Goal: Task Accomplishment & Management: Complete application form

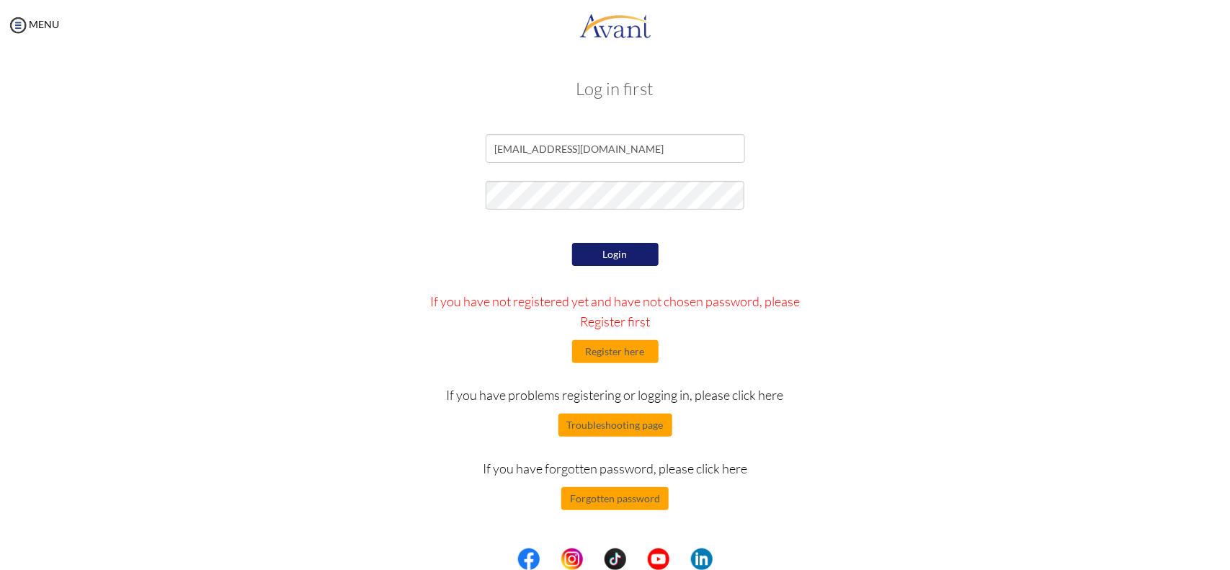
click at [613, 254] on button "Login" at bounding box center [615, 254] width 86 height 23
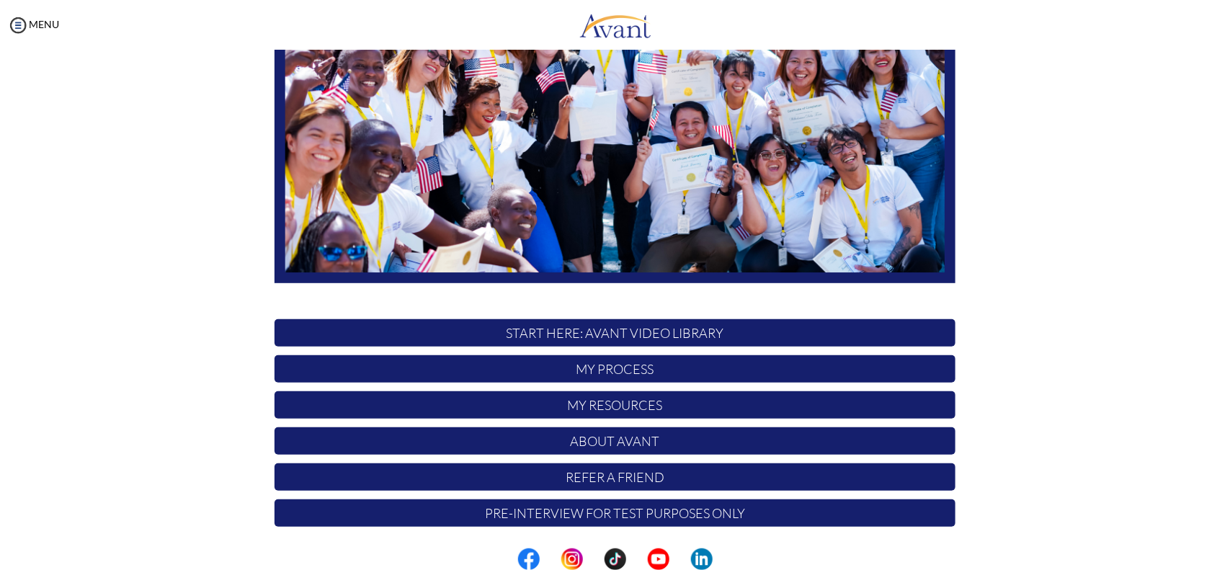
scroll to position [231, 0]
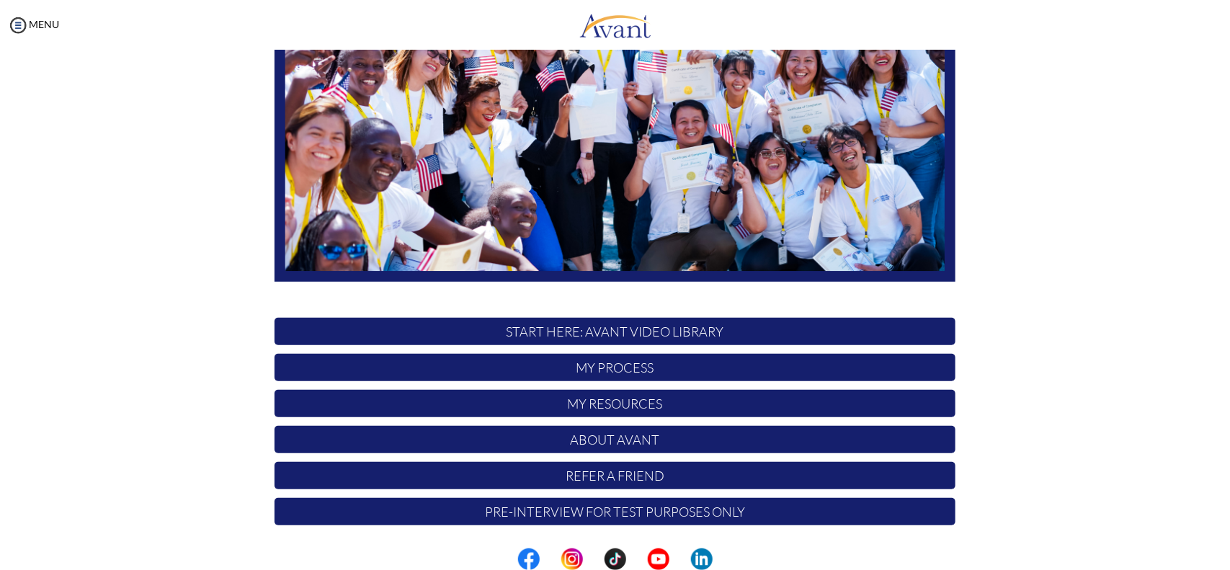
click at [604, 328] on p "START HERE: Avant Video Library" at bounding box center [615, 331] width 681 height 27
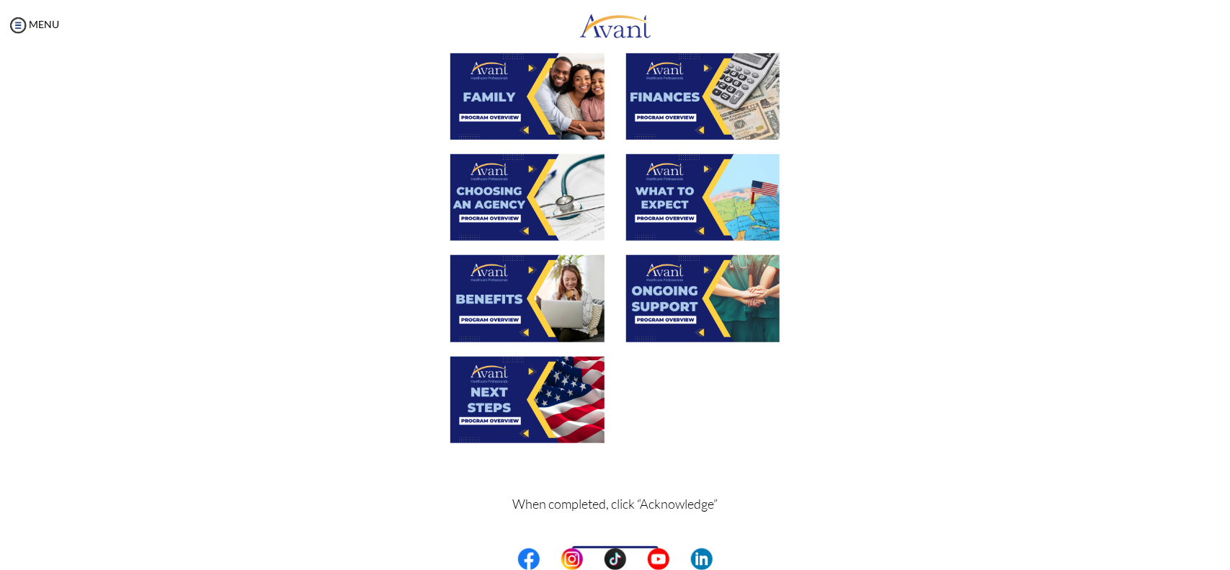
scroll to position [420, 0]
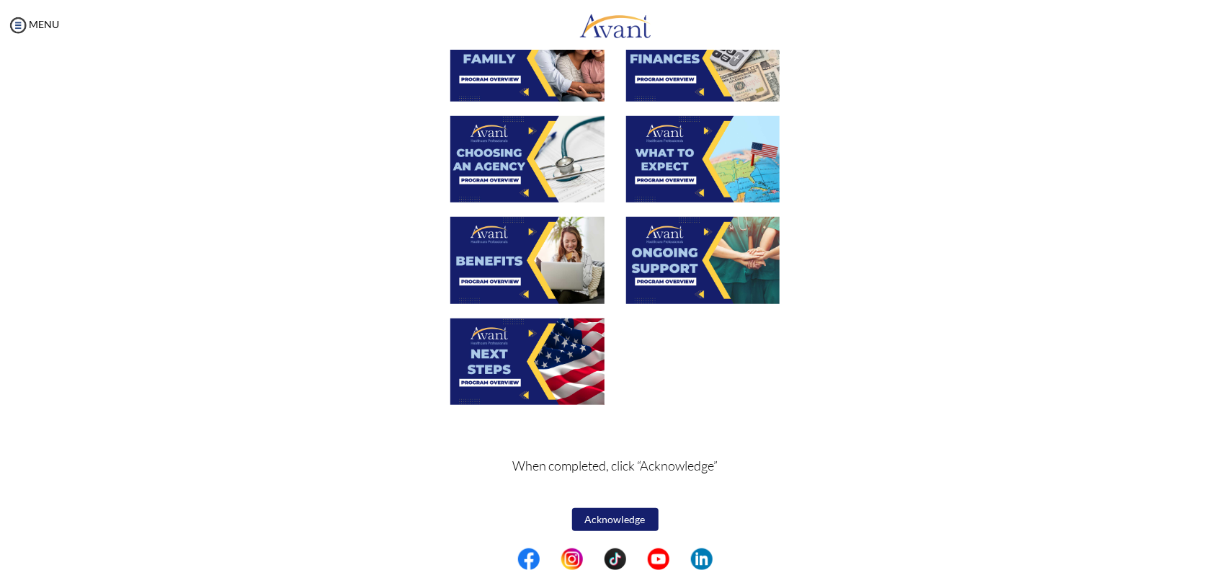
click at [595, 514] on button "Acknowledge" at bounding box center [615, 519] width 86 height 23
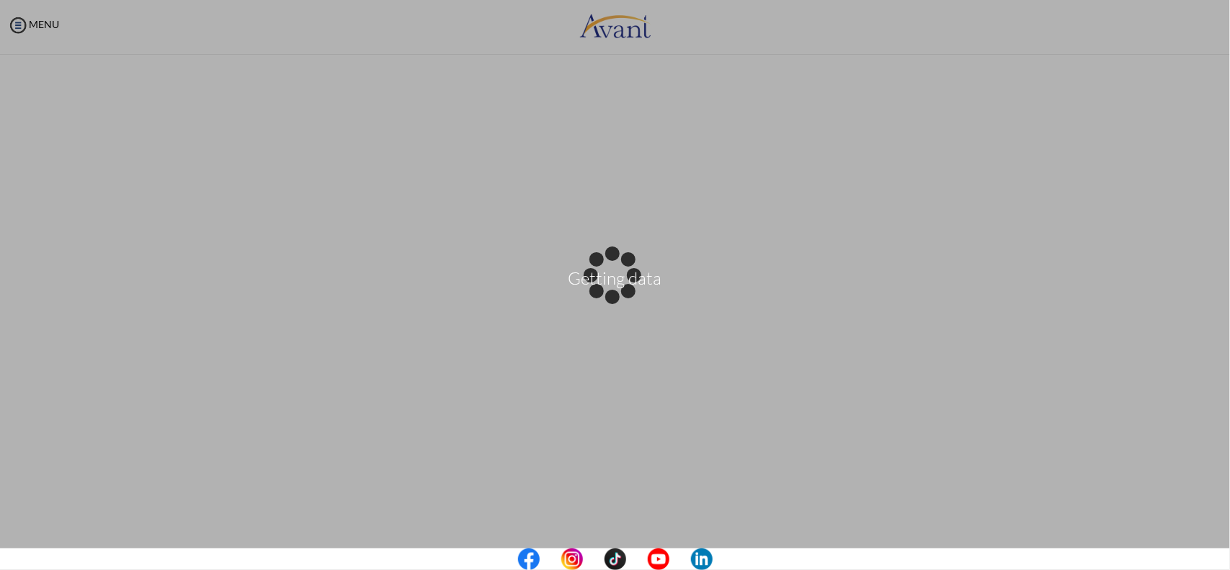
scroll to position [0, 0]
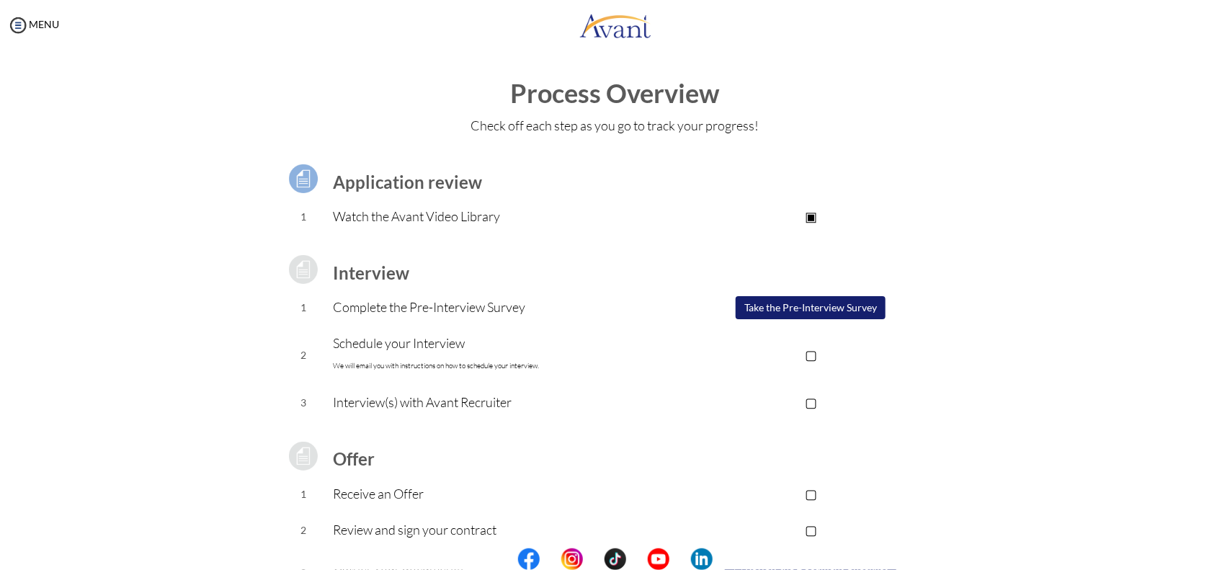
click at [795, 306] on button "Take the Pre-Interview Survey" at bounding box center [811, 307] width 150 height 23
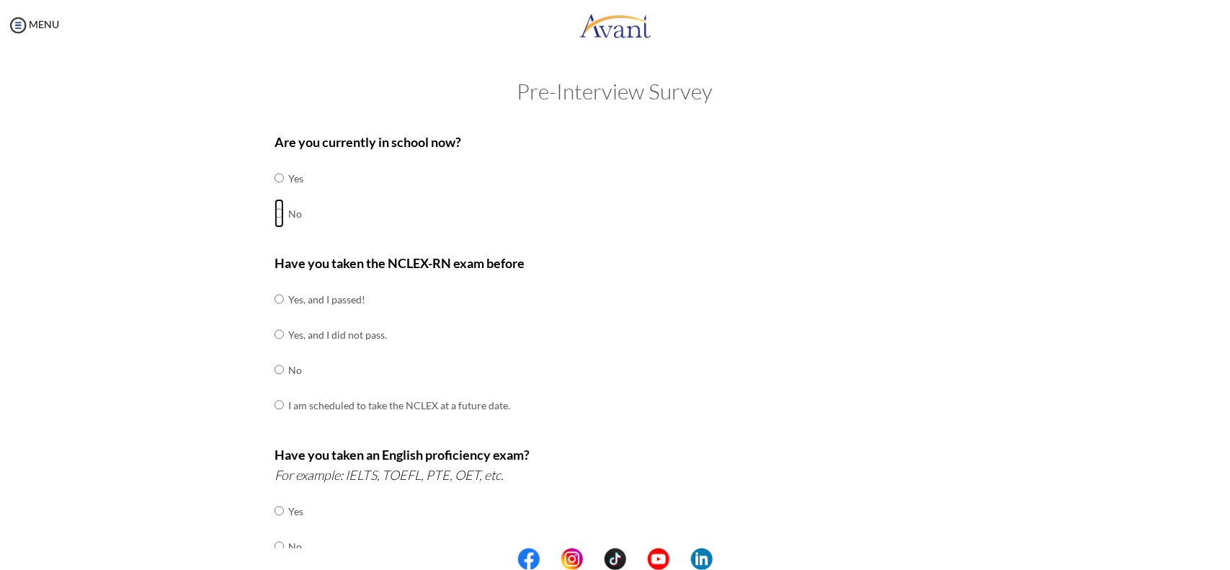
click at [275, 213] on input "radio" at bounding box center [279, 213] width 9 height 29
radio input "true"
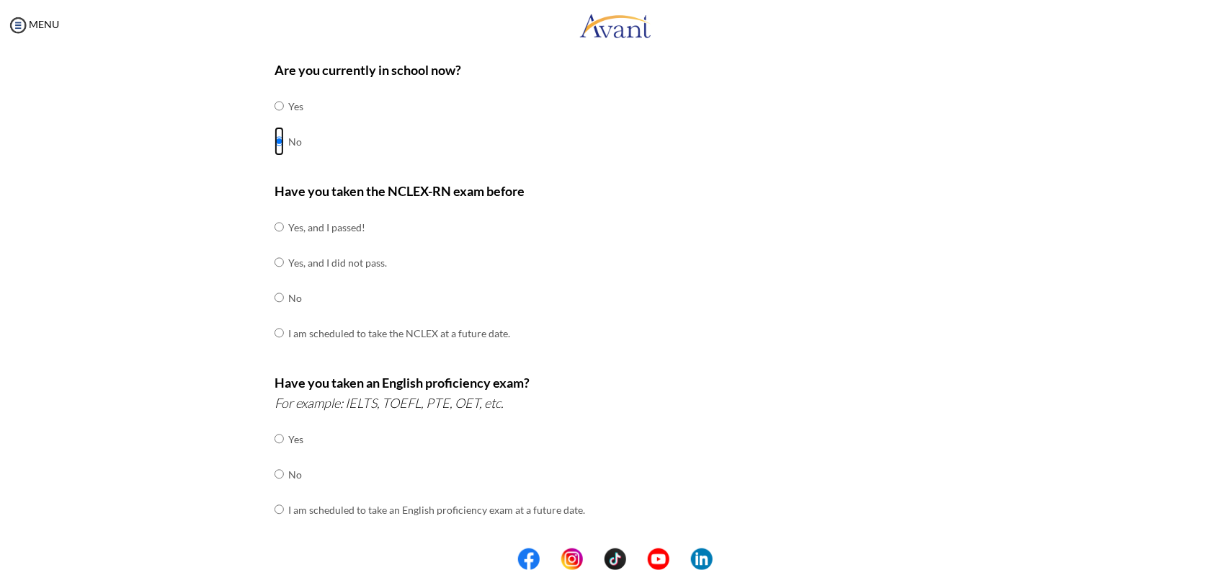
scroll to position [77, 0]
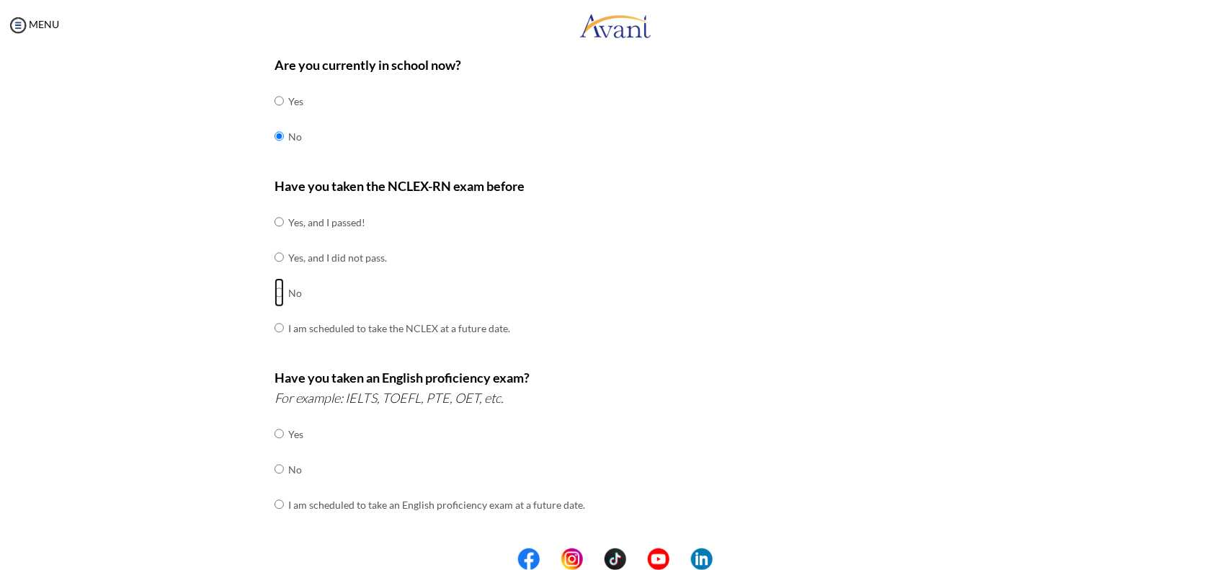
click at [275, 290] on input "radio" at bounding box center [279, 292] width 9 height 29
radio input "true"
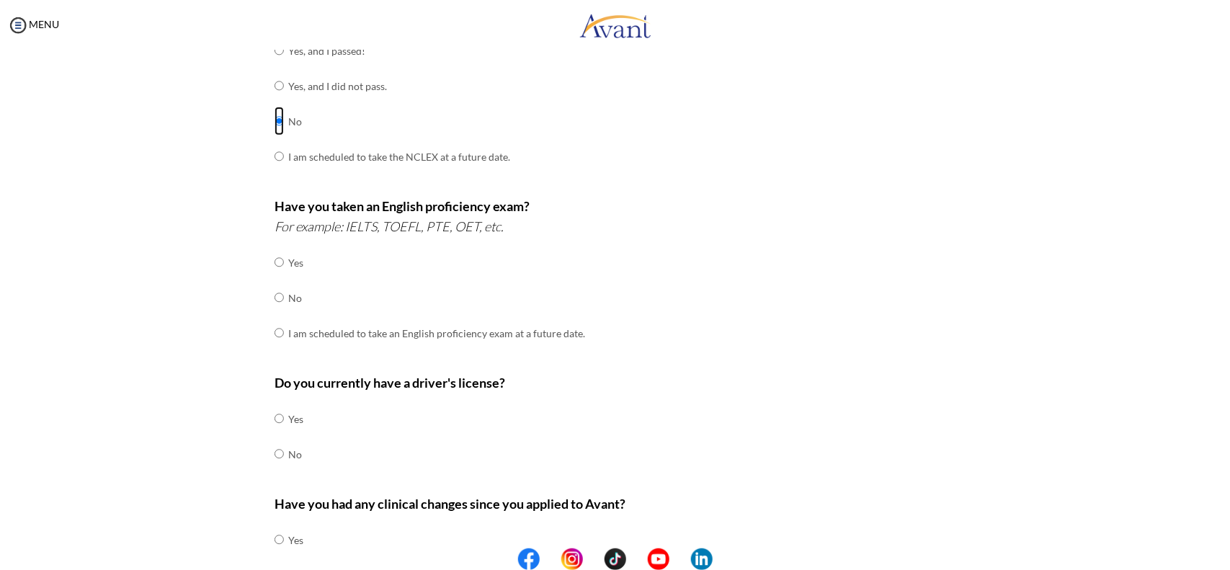
scroll to position [252, 0]
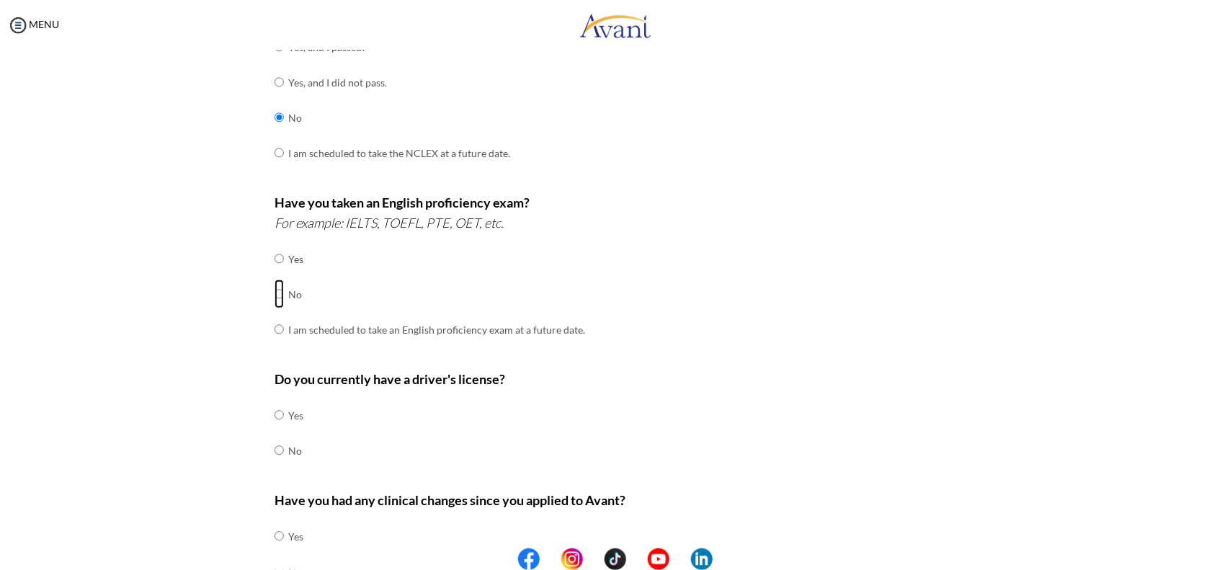
click at [275, 294] on input "radio" at bounding box center [279, 294] width 9 height 29
radio input "true"
click at [275, 449] on input "radio" at bounding box center [279, 450] width 9 height 29
radio input "true"
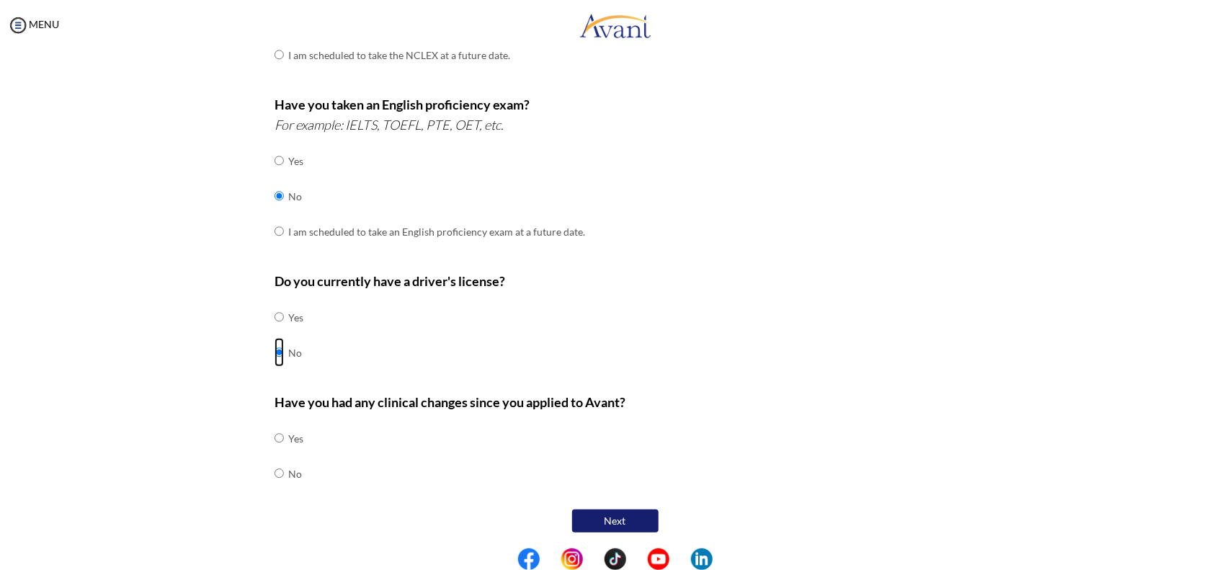
scroll to position [352, 0]
click at [275, 476] on input "radio" at bounding box center [279, 472] width 9 height 29
radio input "true"
click at [615, 512] on button "Next" at bounding box center [615, 519] width 86 height 23
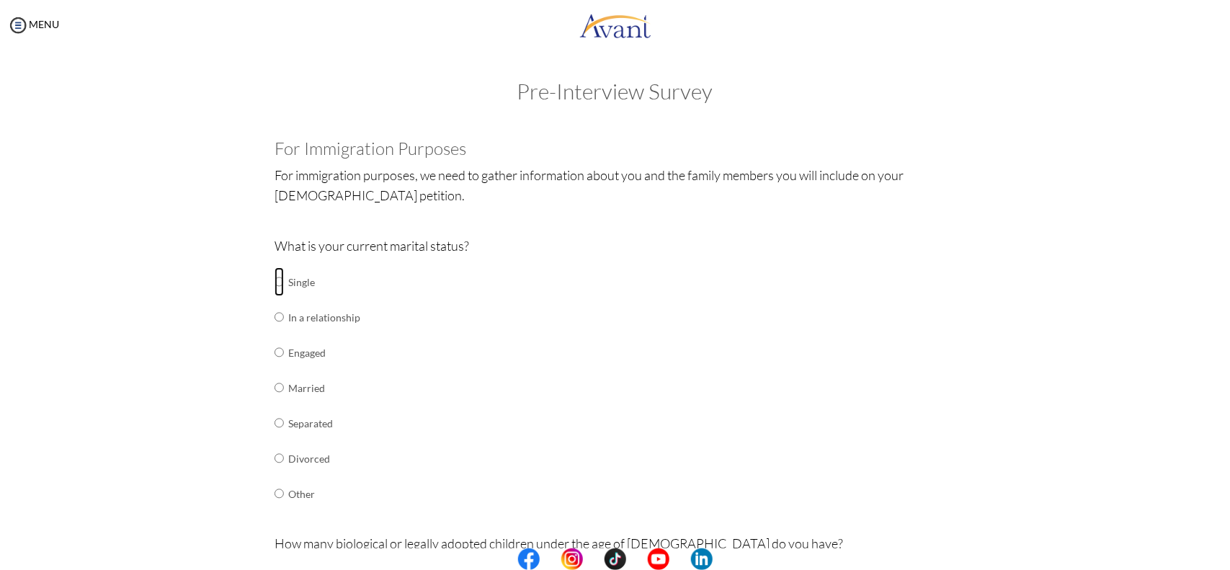
click at [275, 282] on input "radio" at bounding box center [279, 281] width 9 height 29
radio input "true"
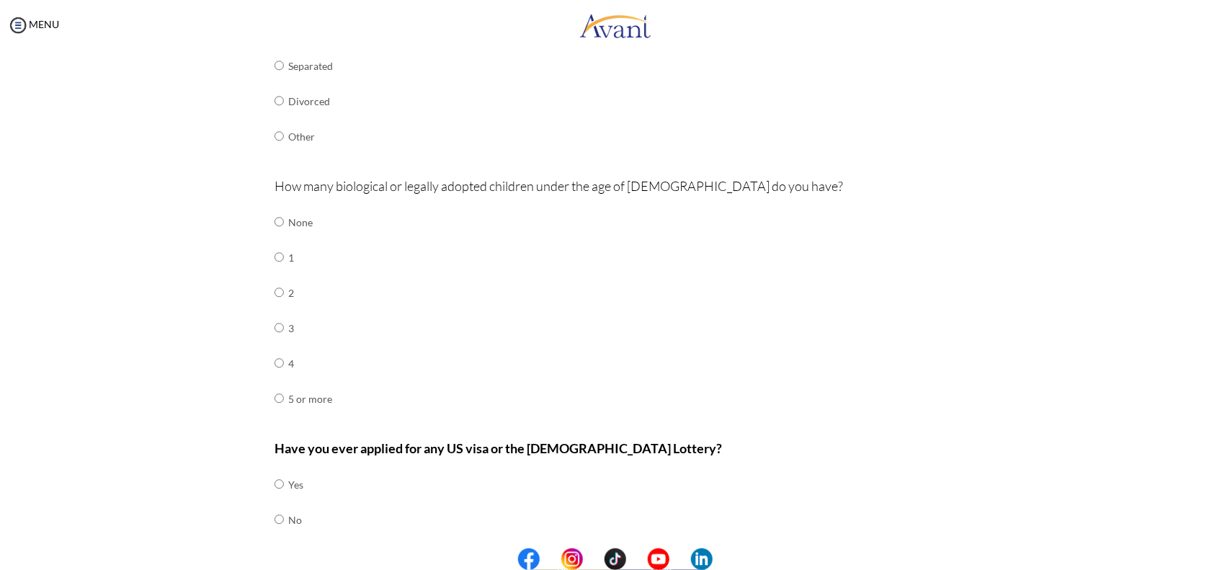
scroll to position [364, 0]
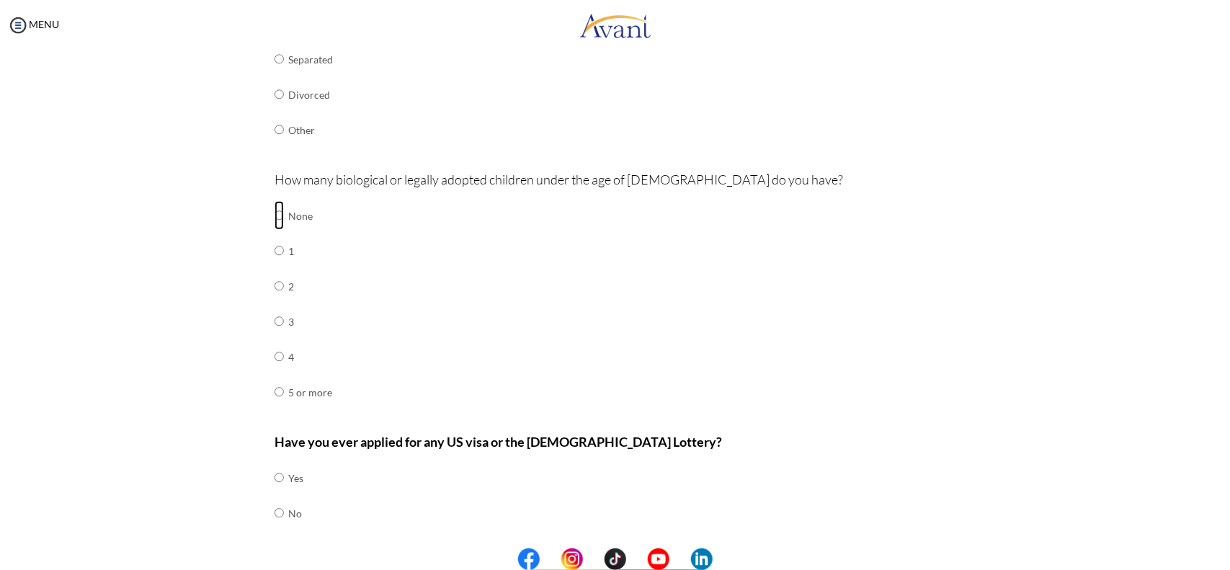
click at [275, 217] on input "radio" at bounding box center [279, 215] width 9 height 29
radio input "true"
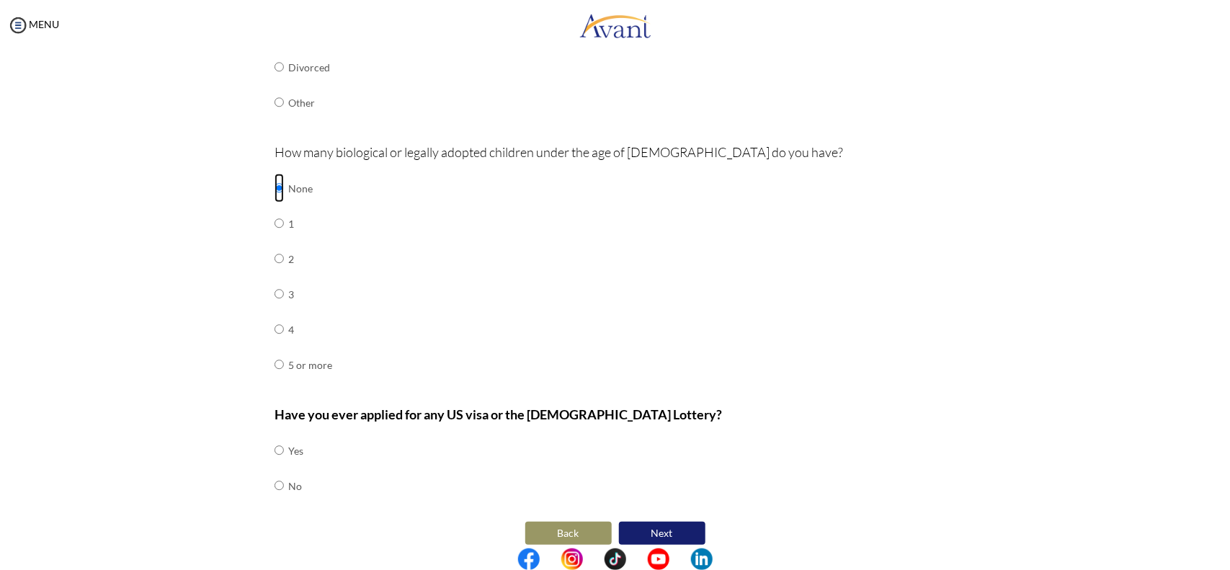
scroll to position [405, 0]
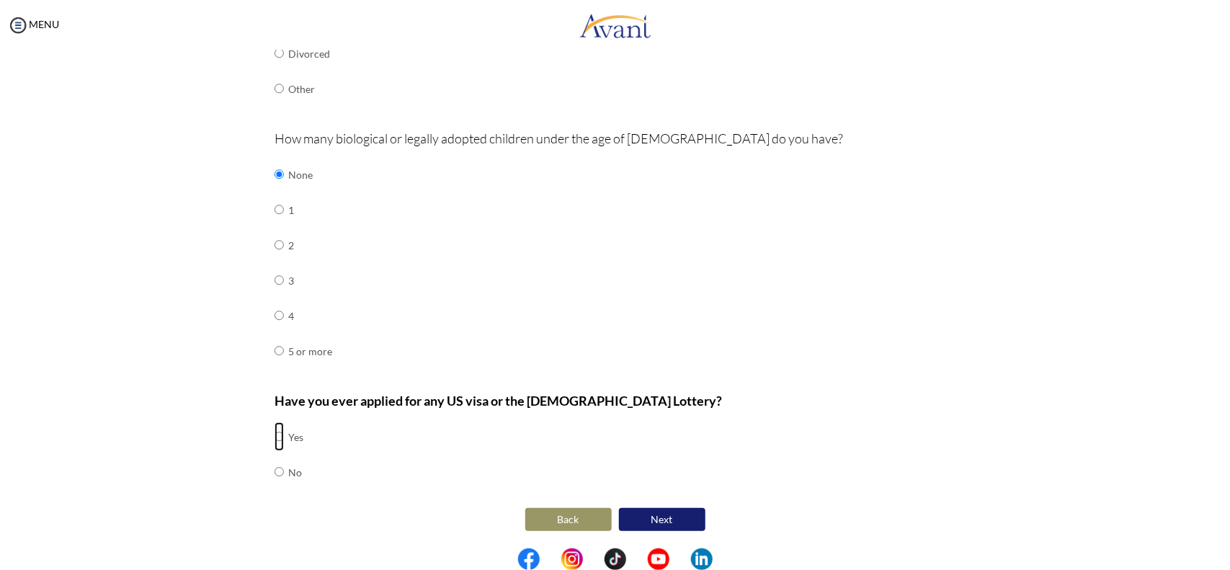
click at [275, 437] on input "radio" at bounding box center [279, 436] width 9 height 29
radio input "true"
click at [649, 519] on button "Next" at bounding box center [662, 519] width 86 height 23
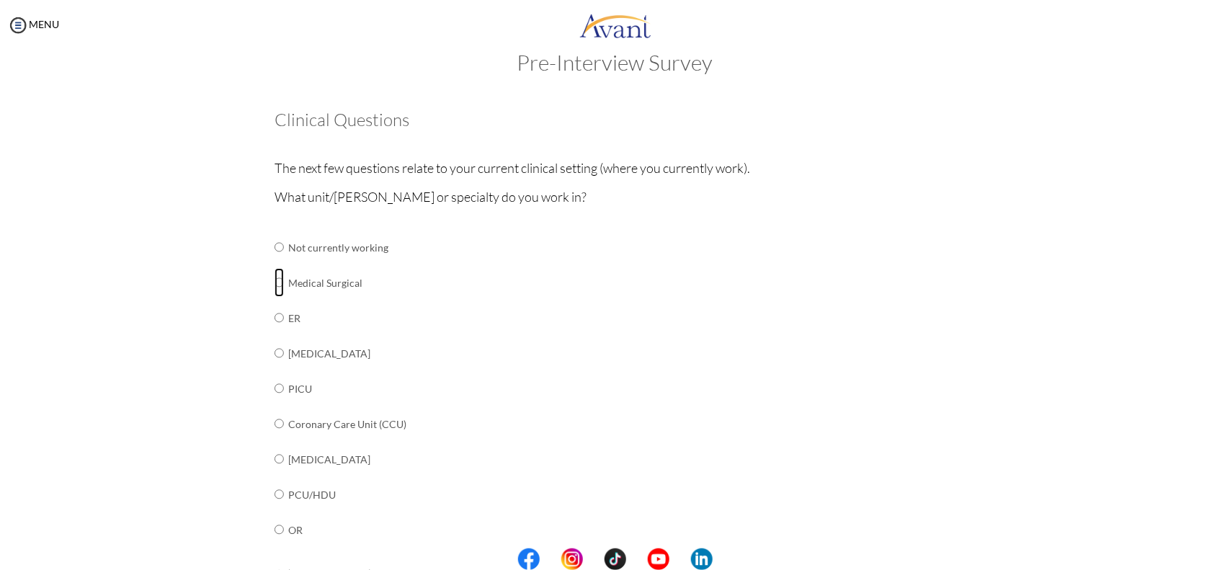
click at [275, 281] on input "radio" at bounding box center [279, 282] width 9 height 29
radio input "true"
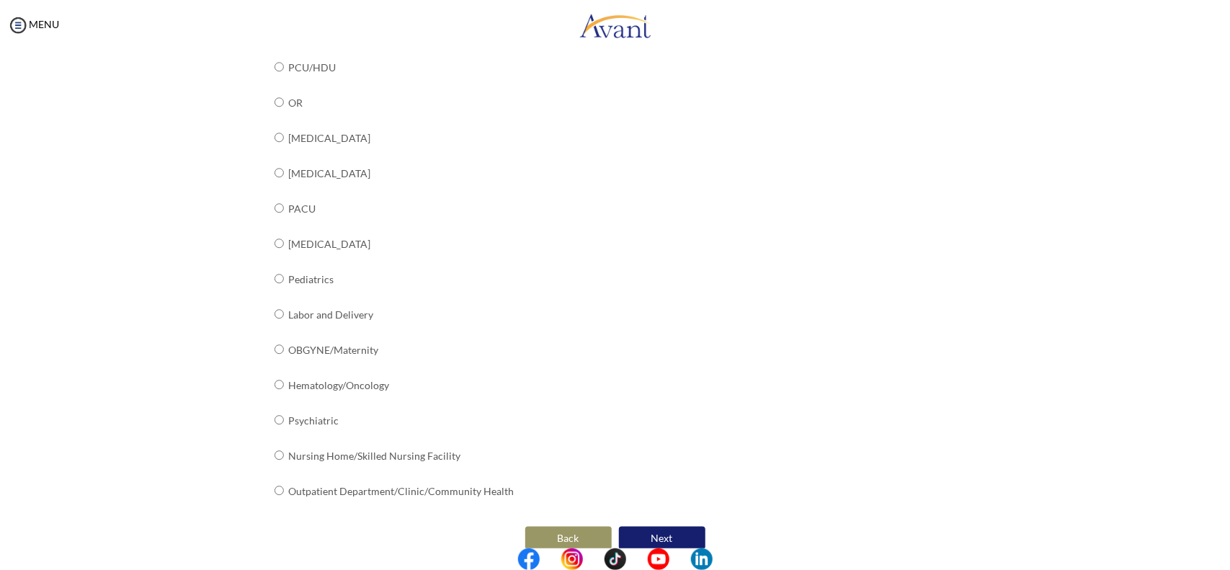
scroll to position [476, 0]
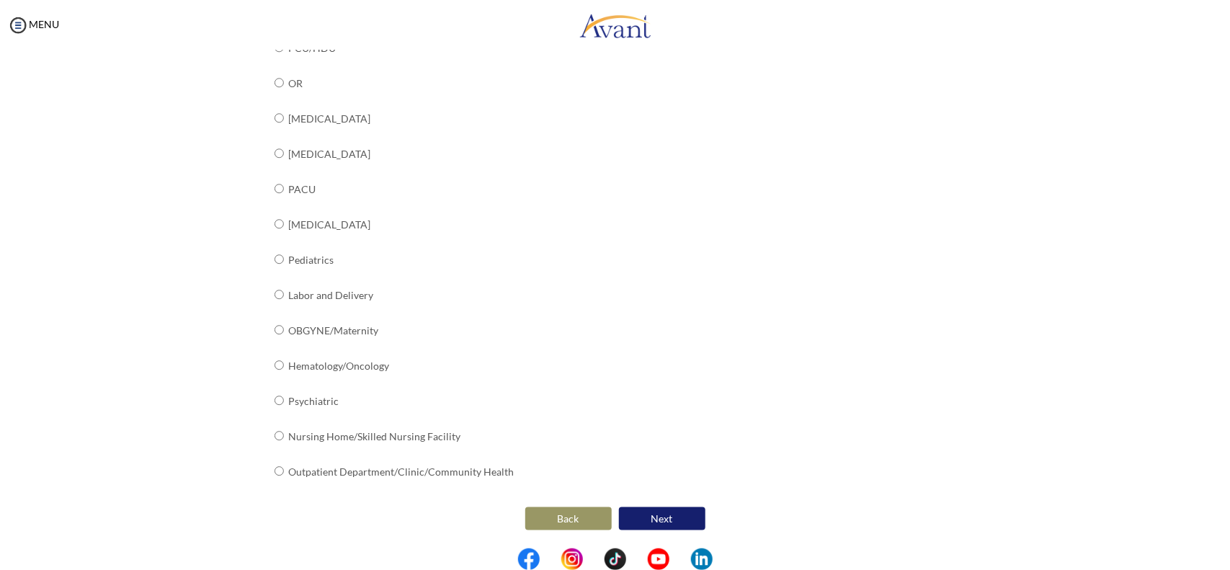
click at [671, 520] on button "Next" at bounding box center [662, 518] width 86 height 23
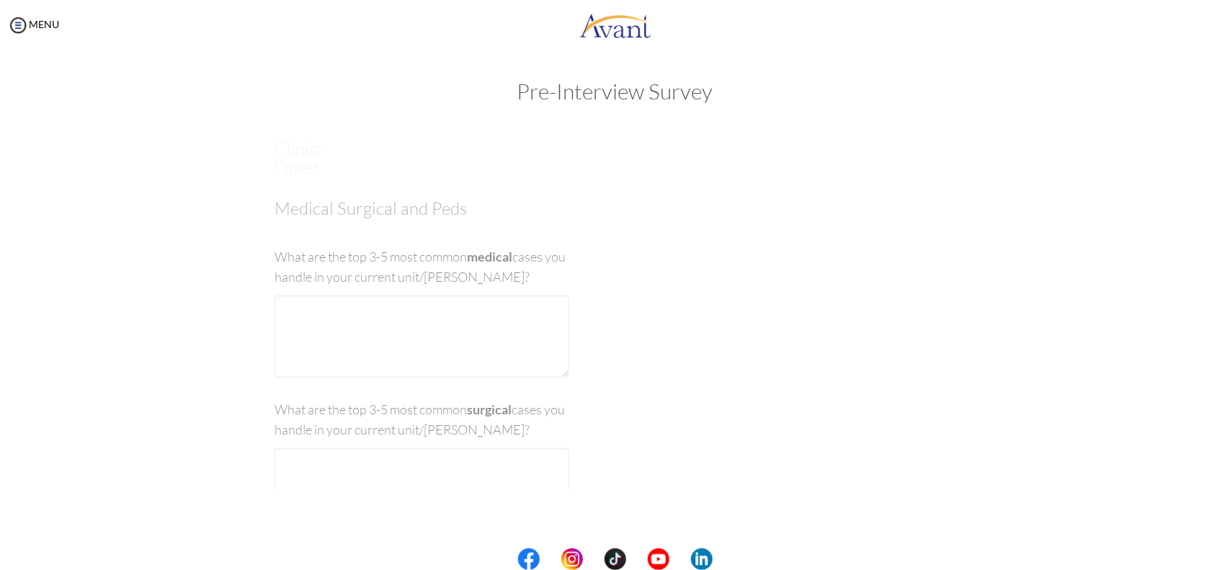
scroll to position [0, 0]
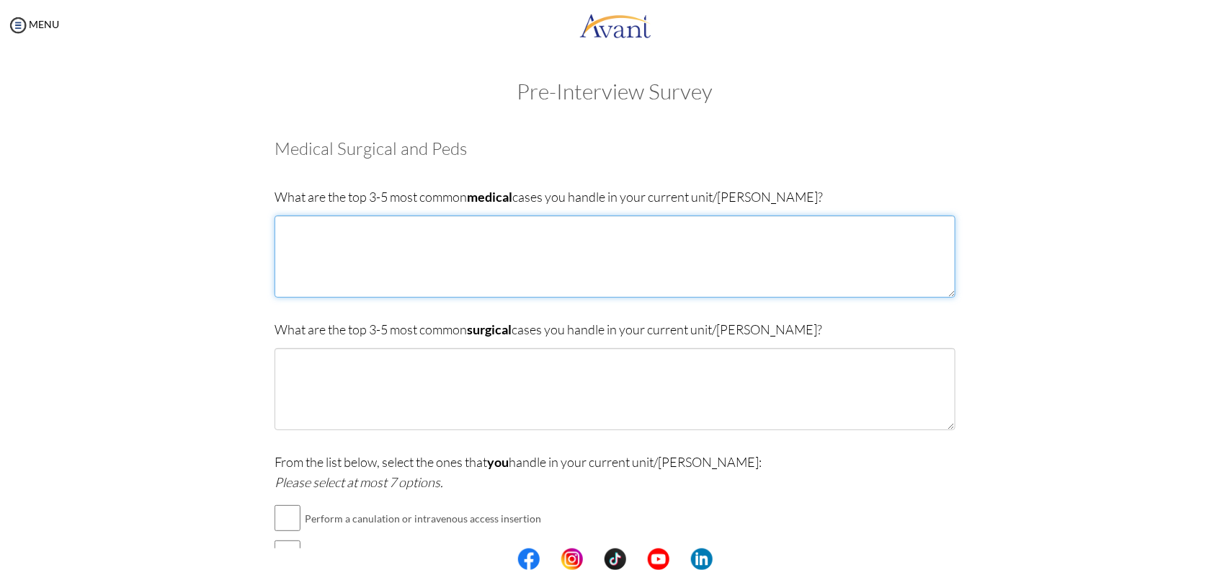
click at [480, 240] on textarea at bounding box center [615, 256] width 681 height 82
click at [409, 216] on textarea "1. Typhoid fever 2. Malaria 3. Severe anaemia" at bounding box center [615, 256] width 681 height 82
click at [404, 236] on textarea "1. Typhoid fever 2. Malaria 3. Severe anaemia" at bounding box center [615, 256] width 681 height 82
click at [400, 267] on textarea "1. Typhoid fever 2. Malaria 3. Severe anaemia" at bounding box center [615, 256] width 681 height 82
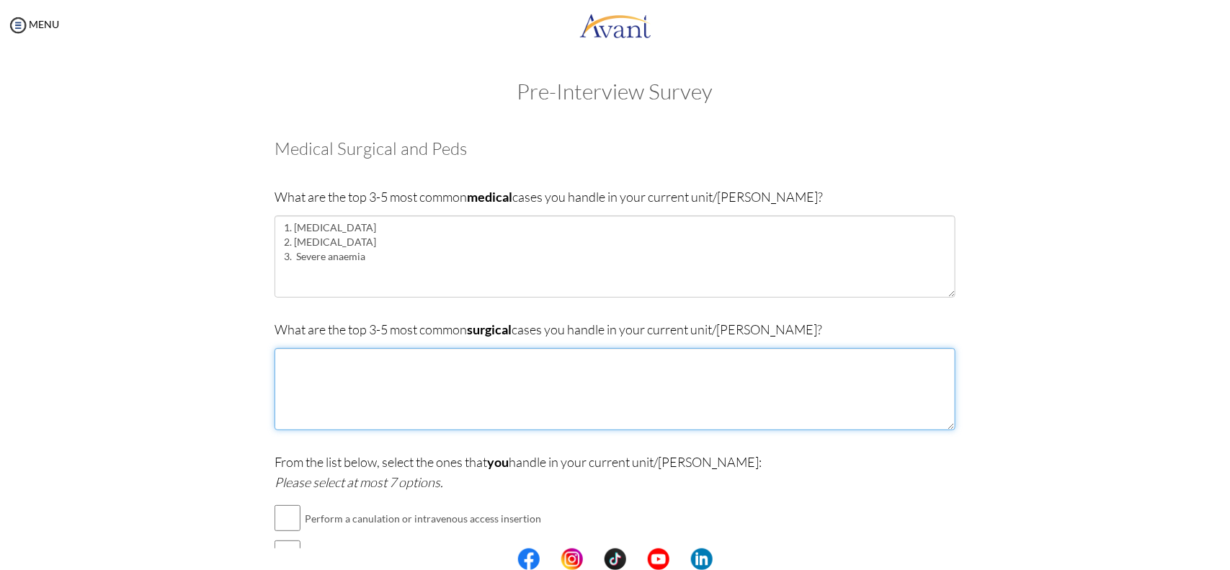
click at [361, 355] on textarea at bounding box center [615, 389] width 681 height 82
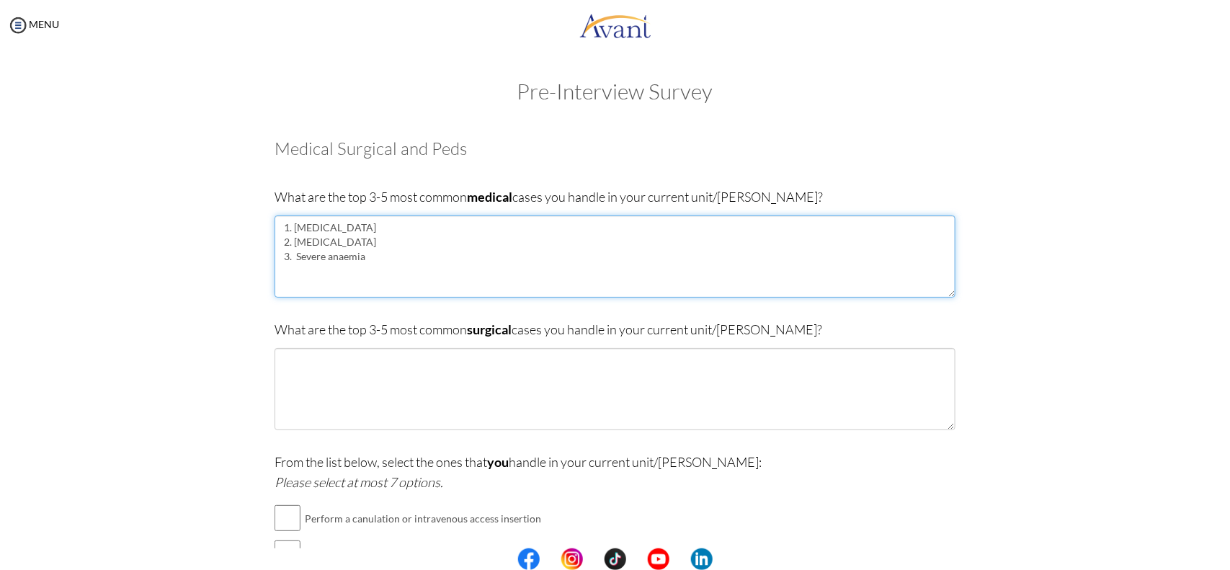
click at [386, 258] on textarea "1. Typhoid fever 2. Malaria 3. Severe anaemia" at bounding box center [615, 256] width 681 height 82
type textarea "1. Typhoid fever 2. Malaria 3. Severe anaemia 4."
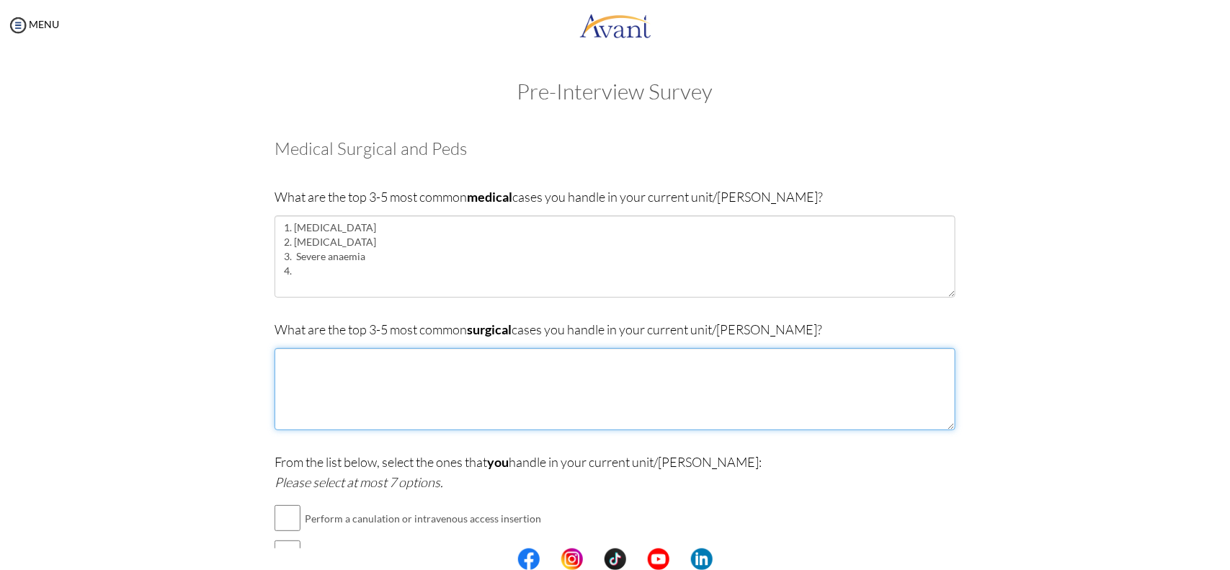
click at [350, 373] on textarea at bounding box center [615, 389] width 681 height 82
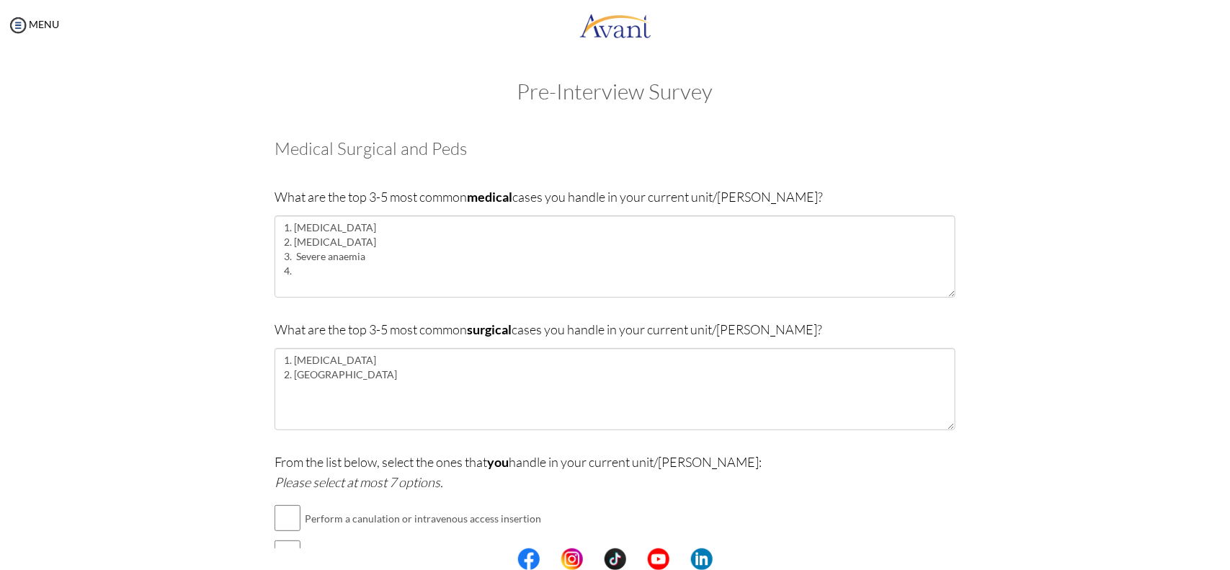
click at [528, 344] on div "What are the top 3-5 most common surgical cases you handle in your current unit…" at bounding box center [615, 381] width 681 height 125
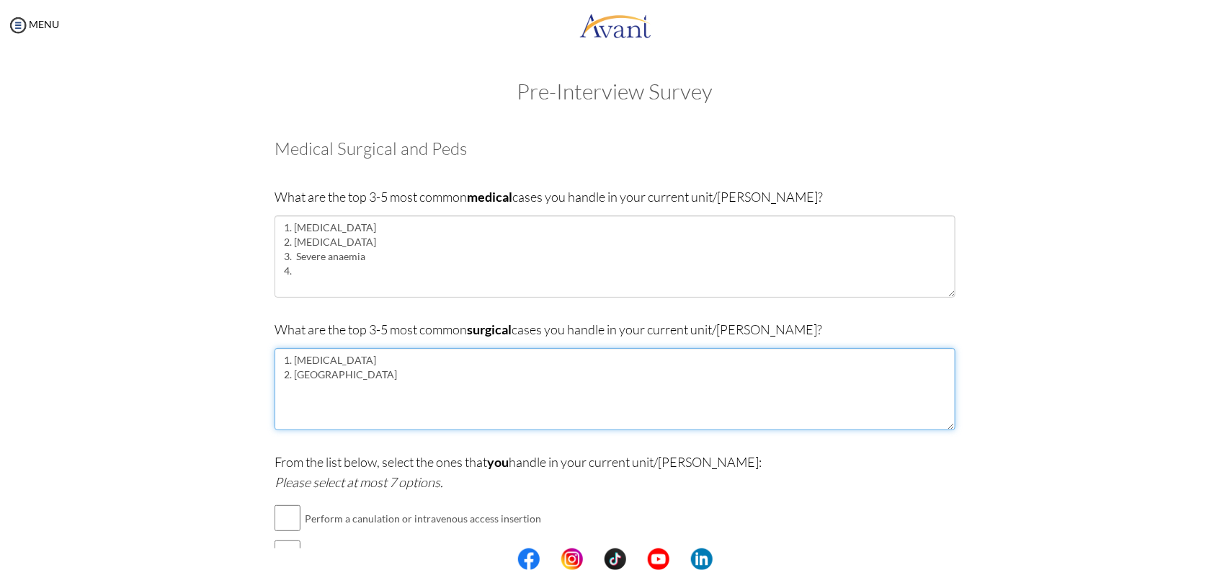
click at [492, 373] on textarea "1. Appendicitis 2. Hernia" at bounding box center [615, 389] width 681 height 82
type textarea "1. Appendicitis 2. Hernia 3."
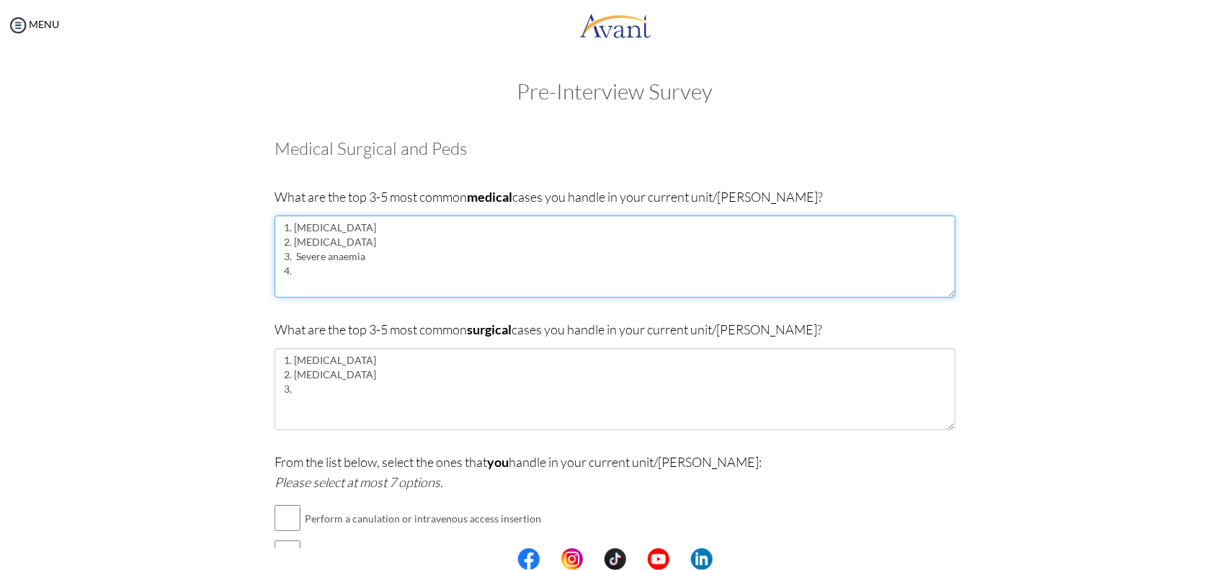
click at [323, 260] on textarea "1. Typhoid fever 2. Malaria 3. Severe anaemia 4." at bounding box center [615, 256] width 681 height 82
click at [277, 221] on textarea "1. Typhoid fever 2. Malaria 3. Anaemia 4." at bounding box center [615, 256] width 681 height 82
type textarea "1. Typhoid fever 2. Malaria 3. Anaemia 4."
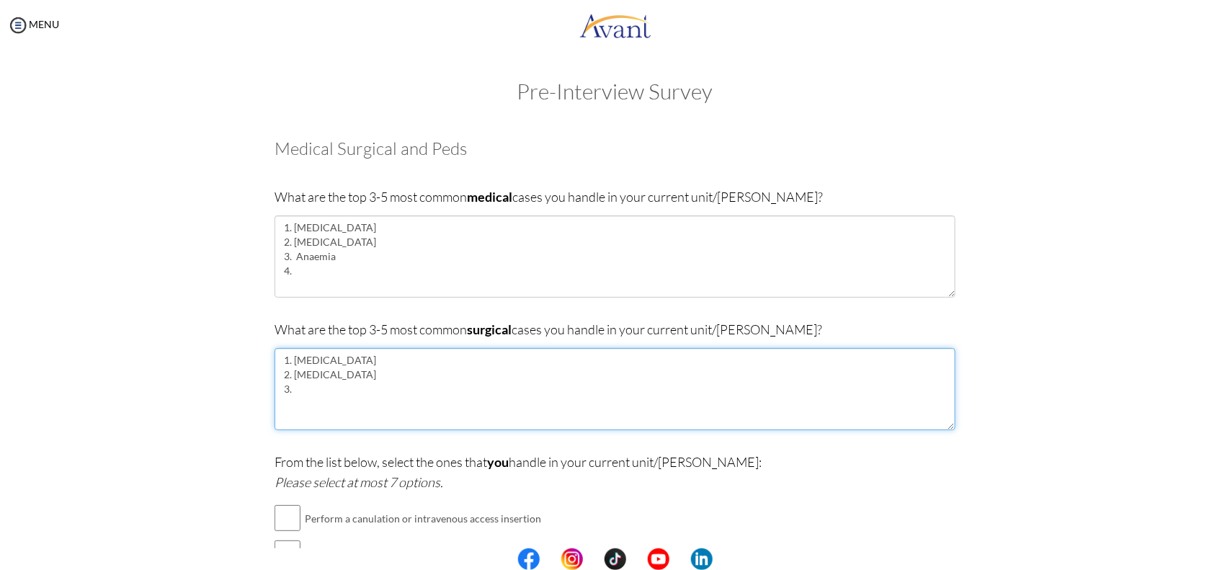
click at [293, 393] on textarea "1. Appendicitis 2. Hernia 3." at bounding box center [615, 389] width 681 height 82
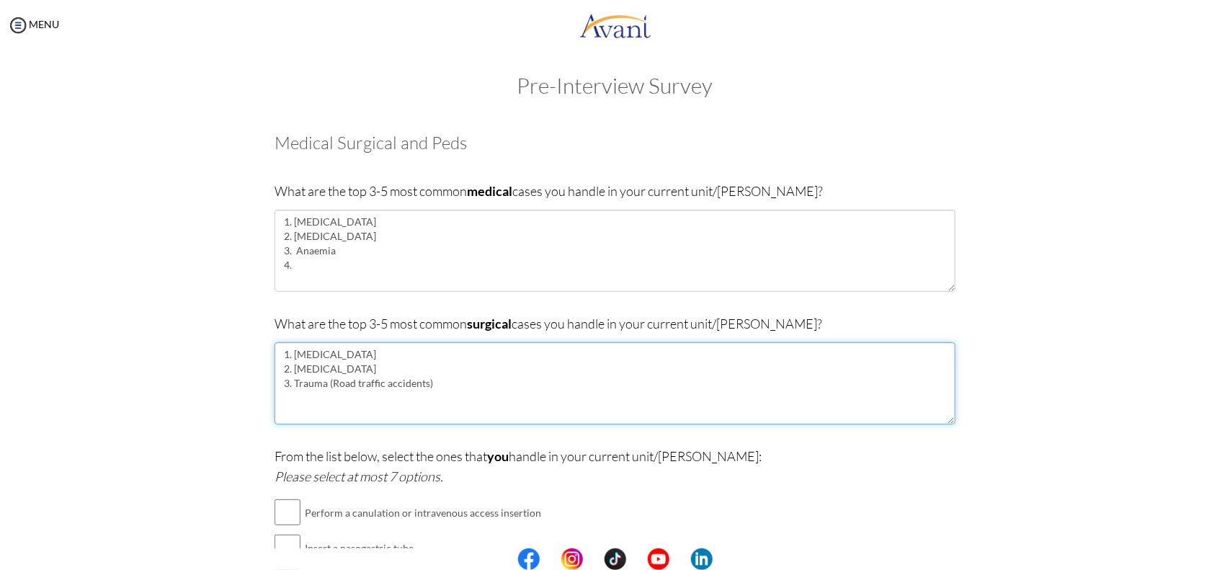
scroll to position [7, 0]
type textarea "1. [MEDICAL_DATA] 2. [MEDICAL_DATA] 3. Trauma (Road traffic accidents)"
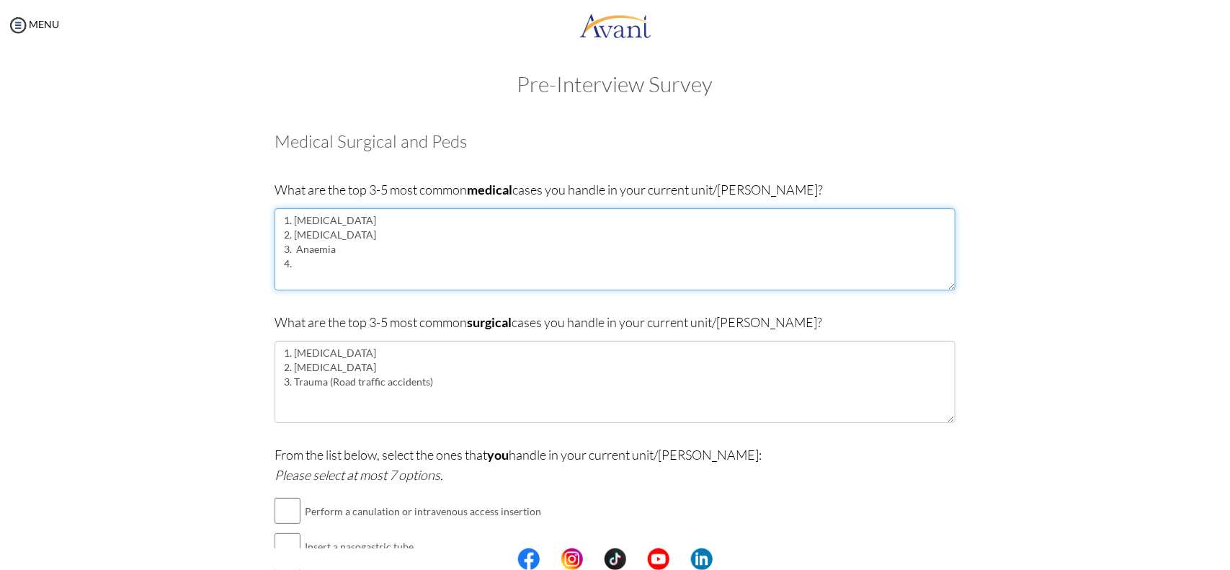
click at [310, 265] on textarea "1. Typhoid fever 2. Malaria 3. Anaemia 4." at bounding box center [615, 249] width 681 height 82
click at [680, 285] on textarea "1. [MEDICAL_DATA] 2. [MEDICAL_DATA] 3. Anaemia 4. [MEDICAL_DATA] mellitus" at bounding box center [615, 249] width 681 height 82
type textarea "1. [MEDICAL_DATA] 2. [MEDICAL_DATA] 3. Anaemia 4. [MEDICAL_DATA] mellitus"
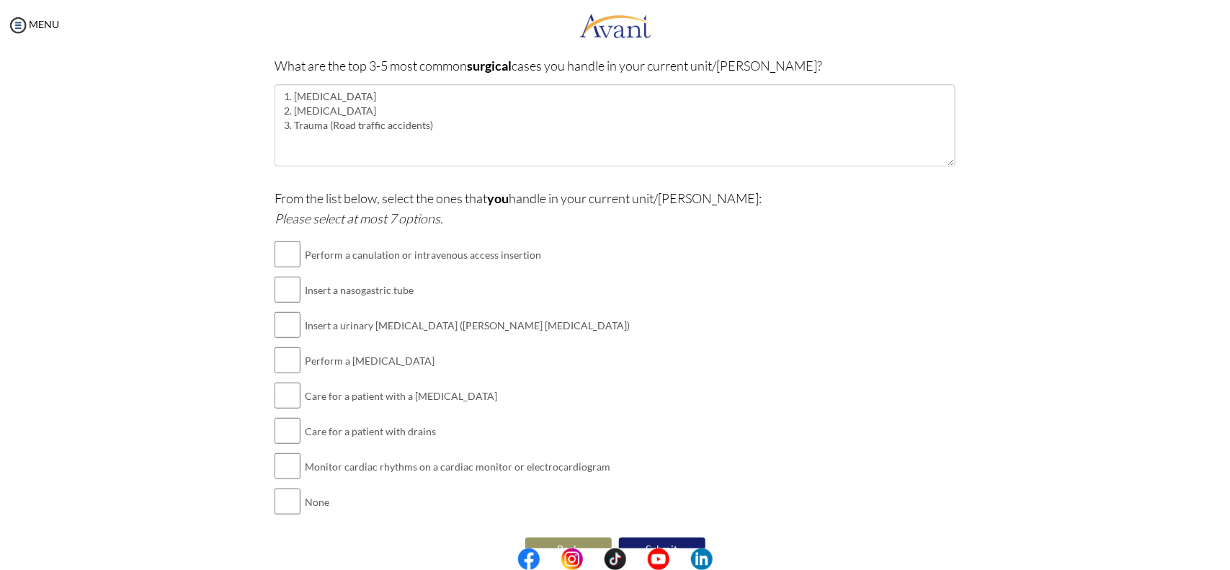
scroll to position [267, 0]
click at [276, 257] on input "checkbox" at bounding box center [288, 251] width 26 height 29
checkbox input "true"
click at [278, 294] on input "checkbox" at bounding box center [288, 286] width 26 height 29
checkbox input "true"
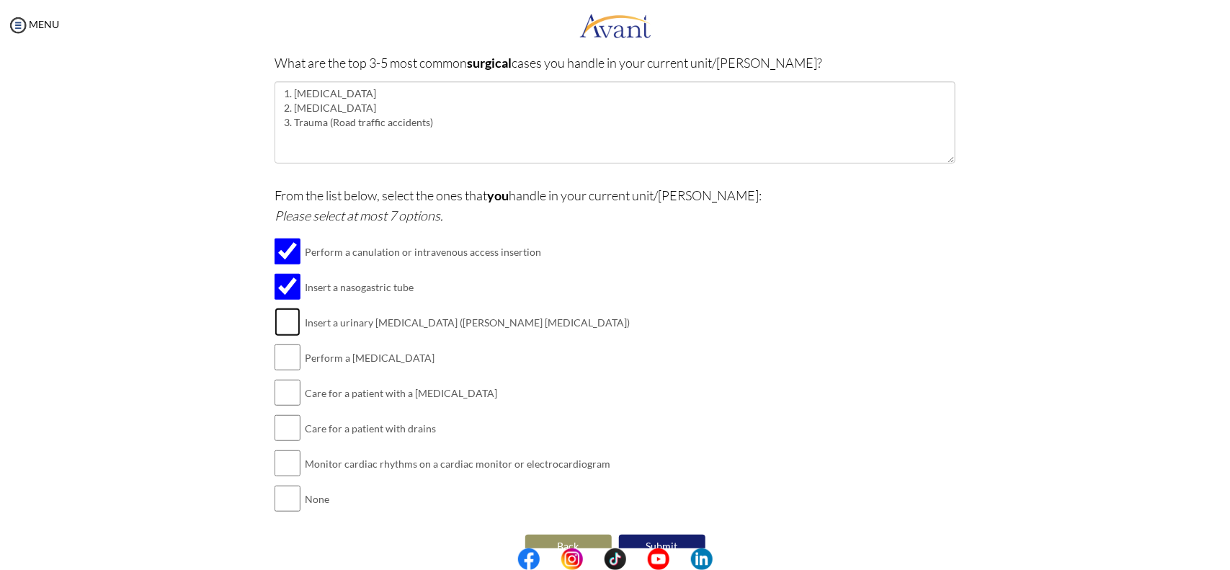
click at [278, 329] on input "checkbox" at bounding box center [288, 322] width 26 height 29
checkbox input "true"
click at [275, 366] on input "checkbox" at bounding box center [288, 357] width 26 height 29
checkbox input "true"
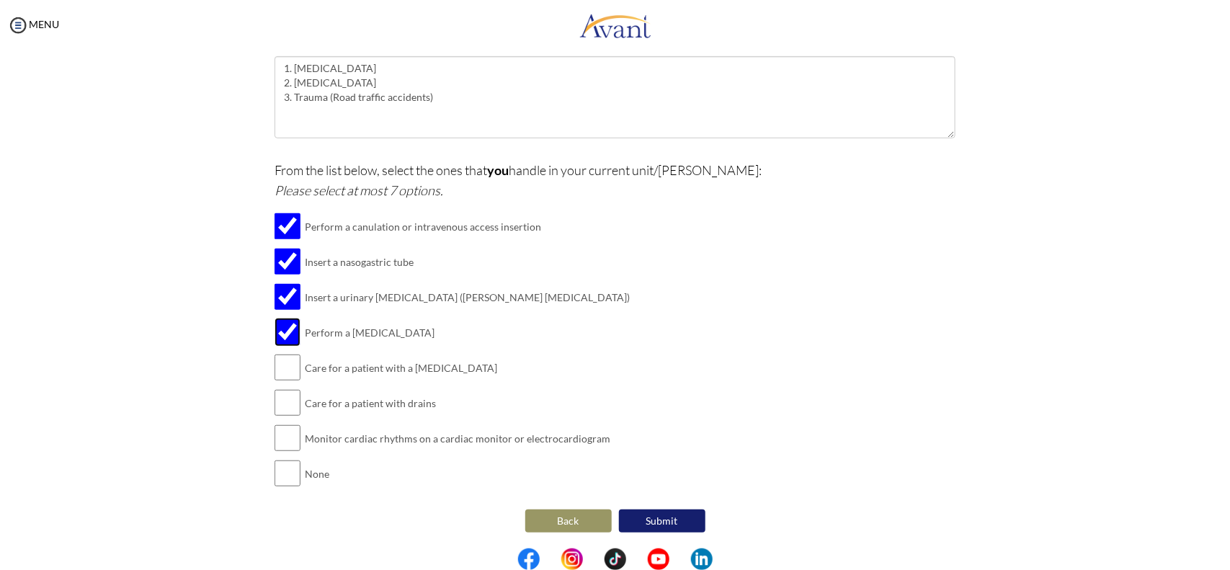
scroll to position [294, 0]
click at [674, 512] on button "Submit" at bounding box center [662, 518] width 86 height 23
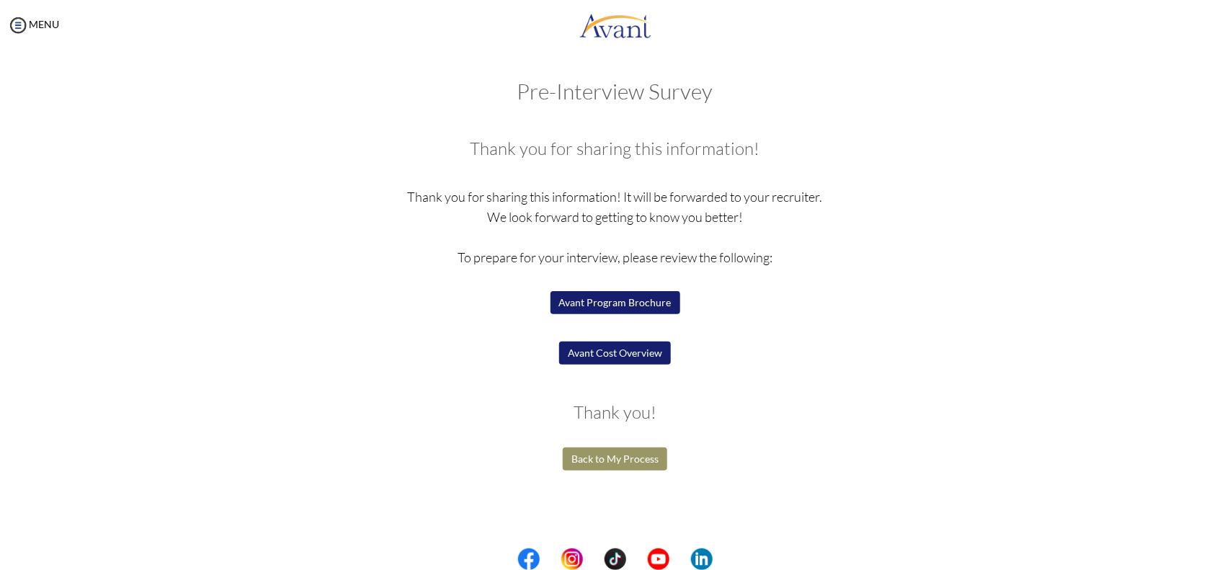
click at [596, 350] on button "Avant Cost Overview" at bounding box center [615, 353] width 112 height 23
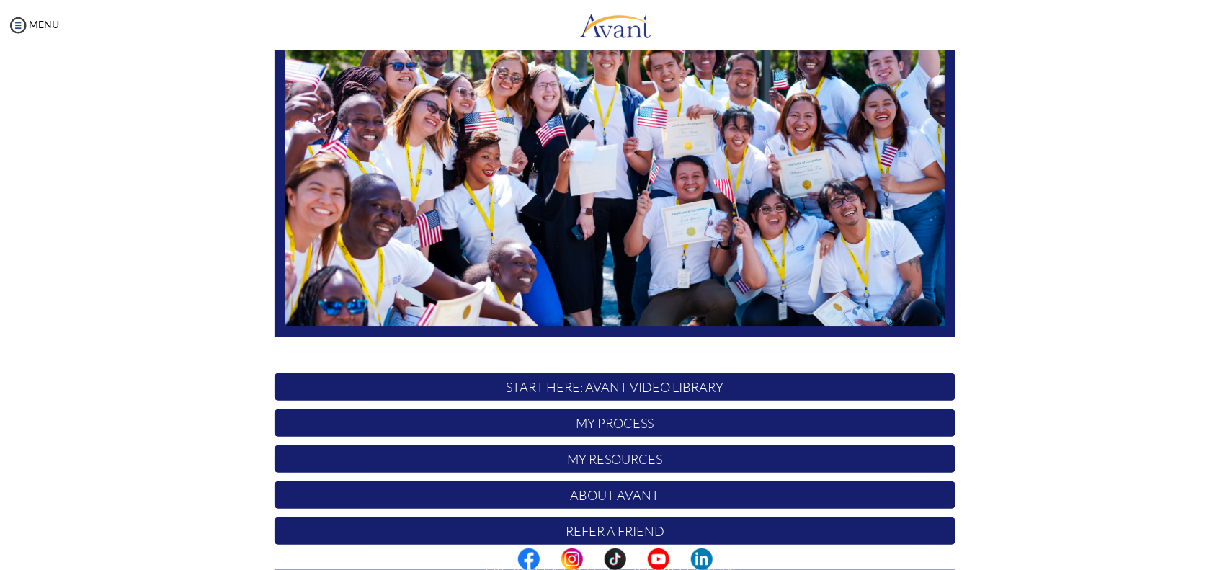
scroll to position [231, 0]
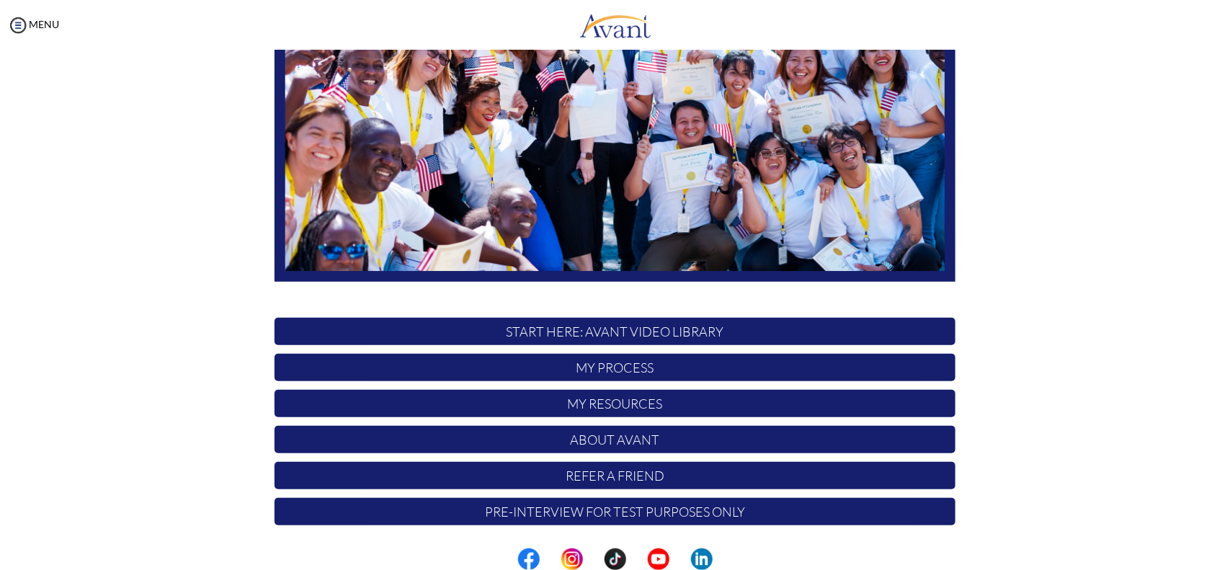
click at [591, 339] on p "START HERE: Avant Video Library" at bounding box center [615, 331] width 681 height 27
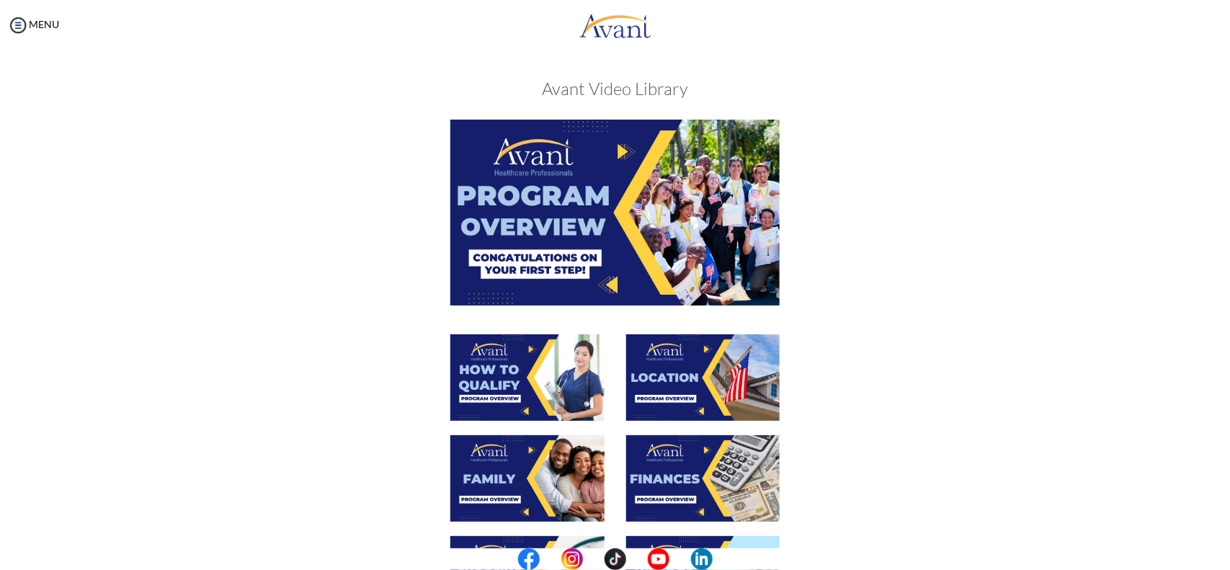
scroll to position [420, 0]
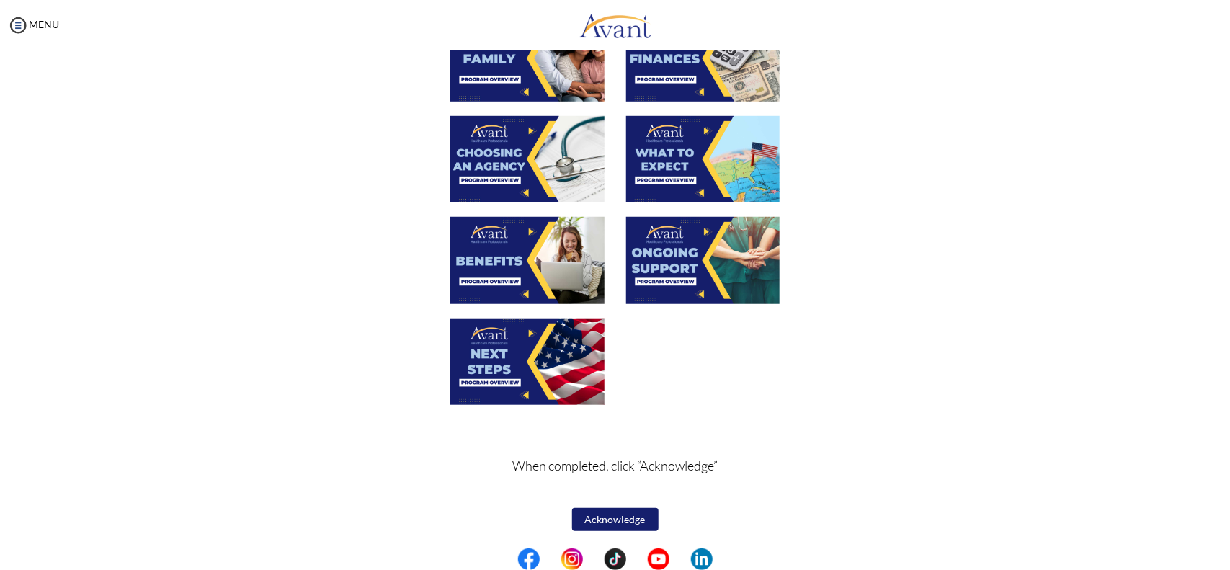
click at [597, 517] on button "Acknowledge" at bounding box center [615, 519] width 86 height 23
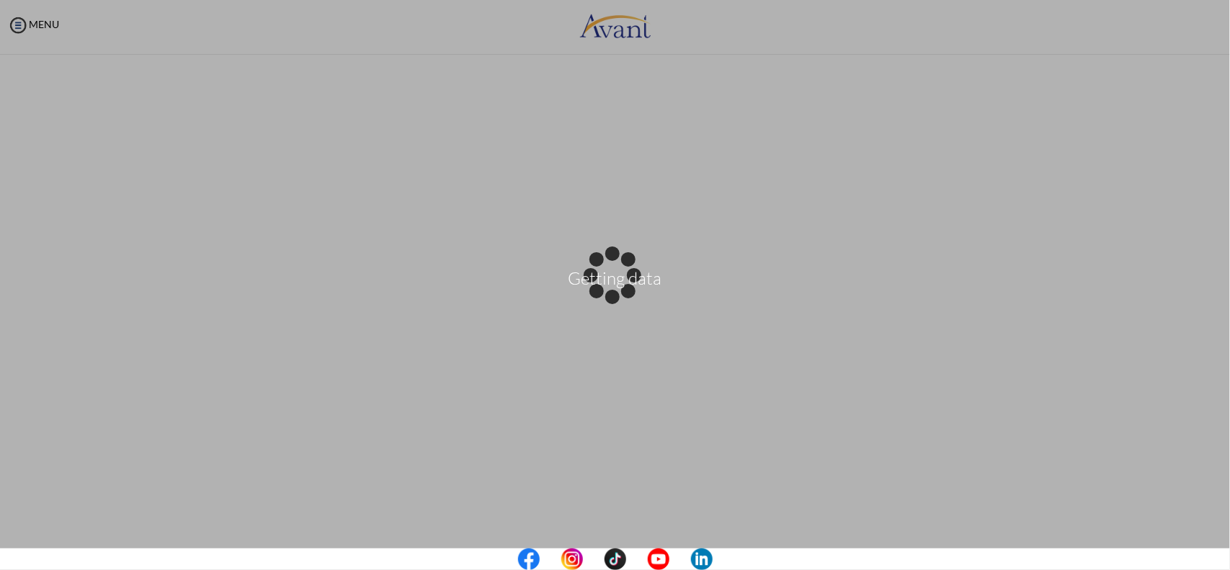
scroll to position [0, 0]
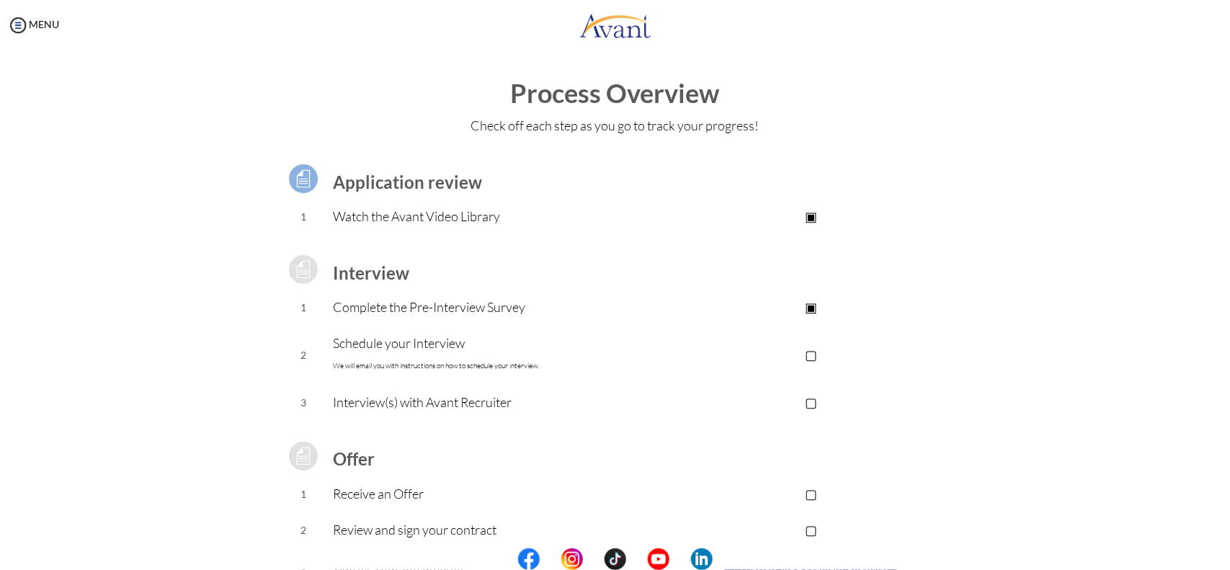
click at [811, 351] on p "▢" at bounding box center [811, 354] width 289 height 20
click at [809, 354] on p "▣" at bounding box center [811, 354] width 289 height 20
click at [809, 355] on p "▢" at bounding box center [811, 354] width 289 height 20
click at [928, 339] on td "▣" at bounding box center [811, 355] width 289 height 59
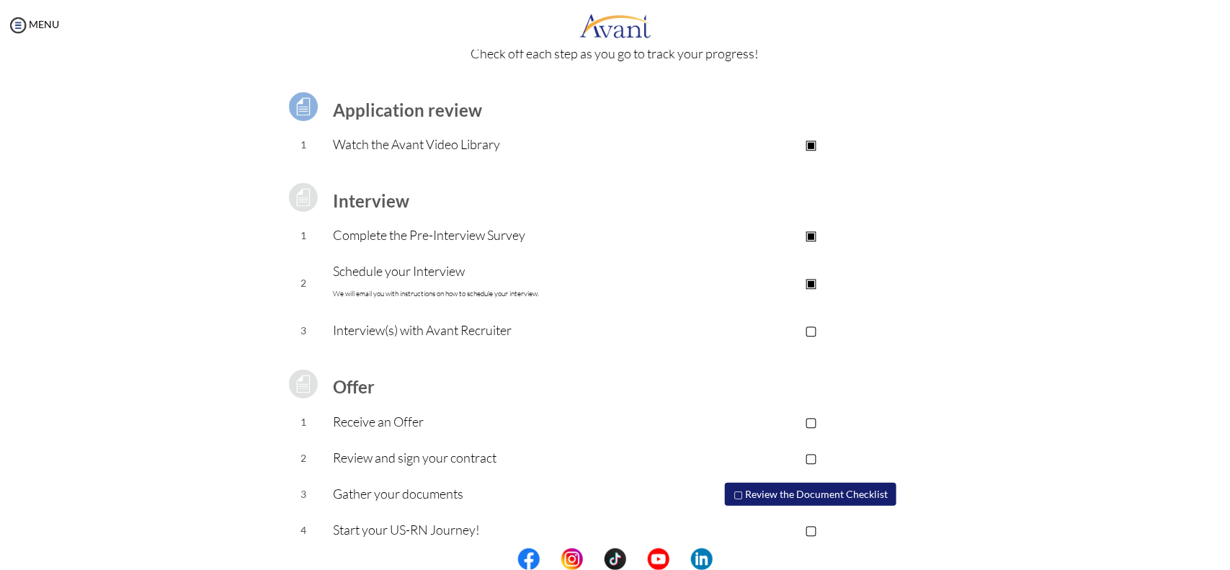
scroll to position [84, 0]
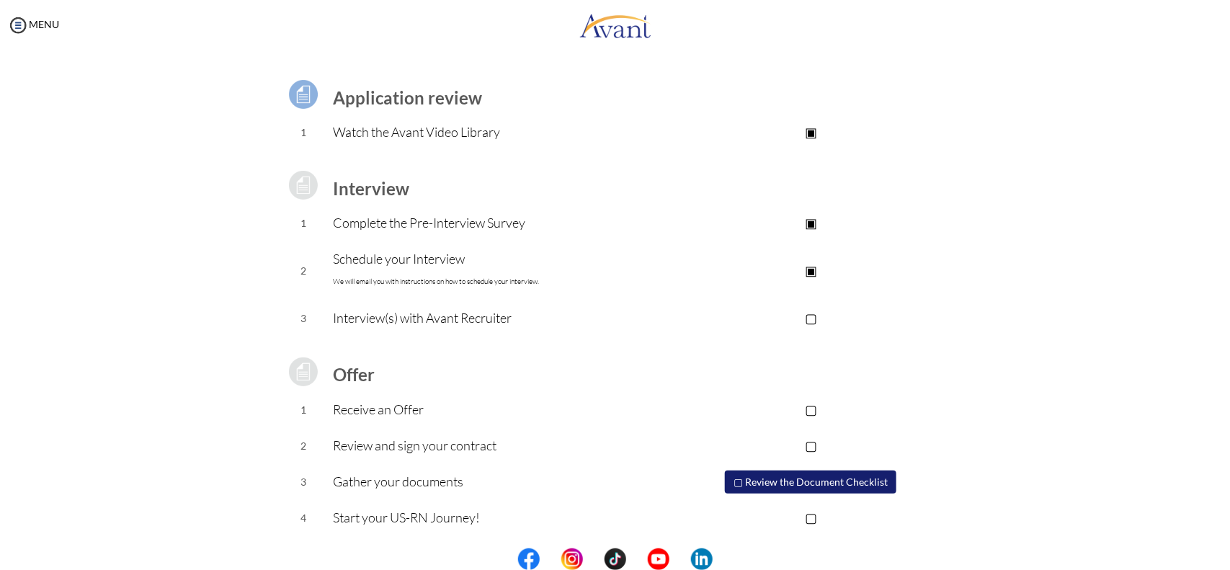
click at [372, 223] on p "Complete the Pre-Interview Survey" at bounding box center [500, 223] width 334 height 20
click at [503, 223] on p "Complete the Pre-Interview Survey" at bounding box center [500, 223] width 334 height 20
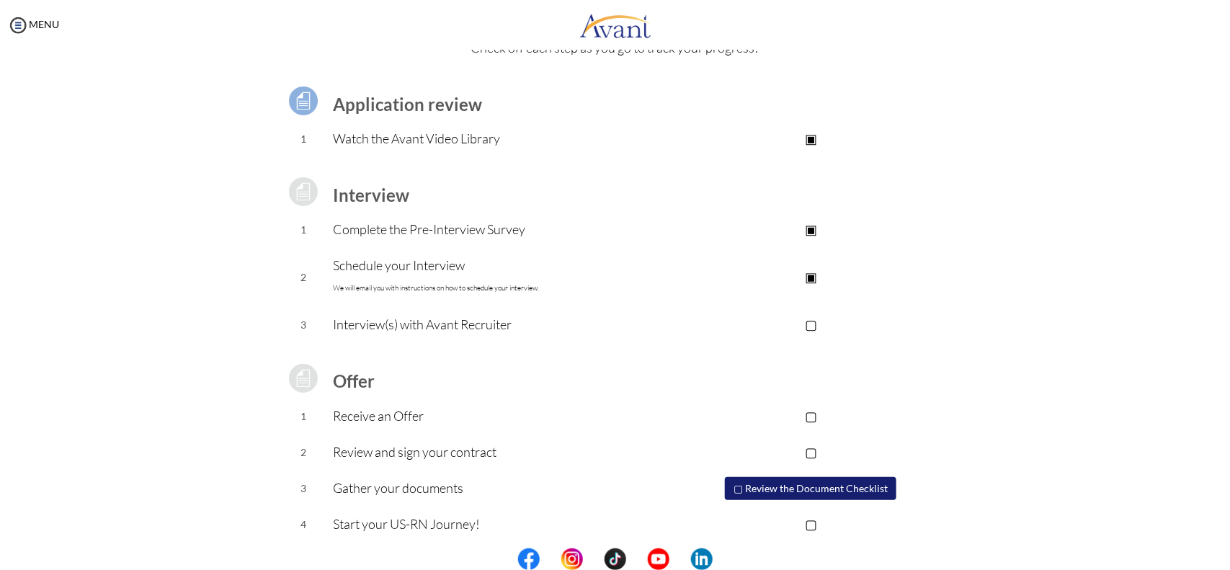
scroll to position [77, 0]
click at [793, 485] on button "▢ Review the Document Checklist" at bounding box center [811, 489] width 172 height 23
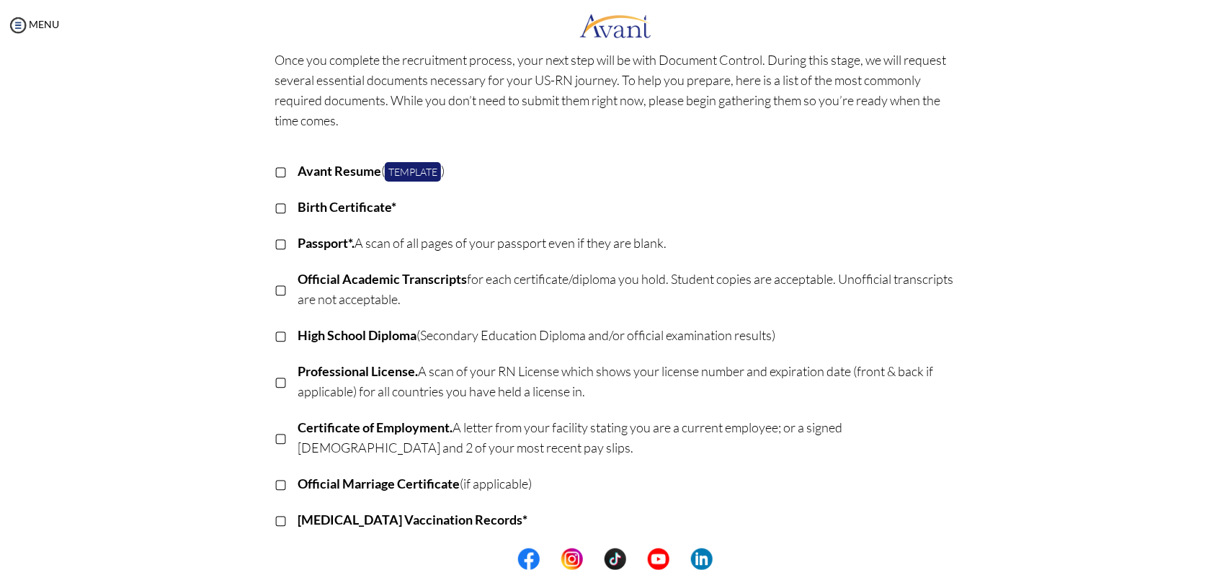
click at [452, 297] on p "Official Academic Transcripts for each certificate/diploma you hold. Student co…" at bounding box center [627, 289] width 658 height 40
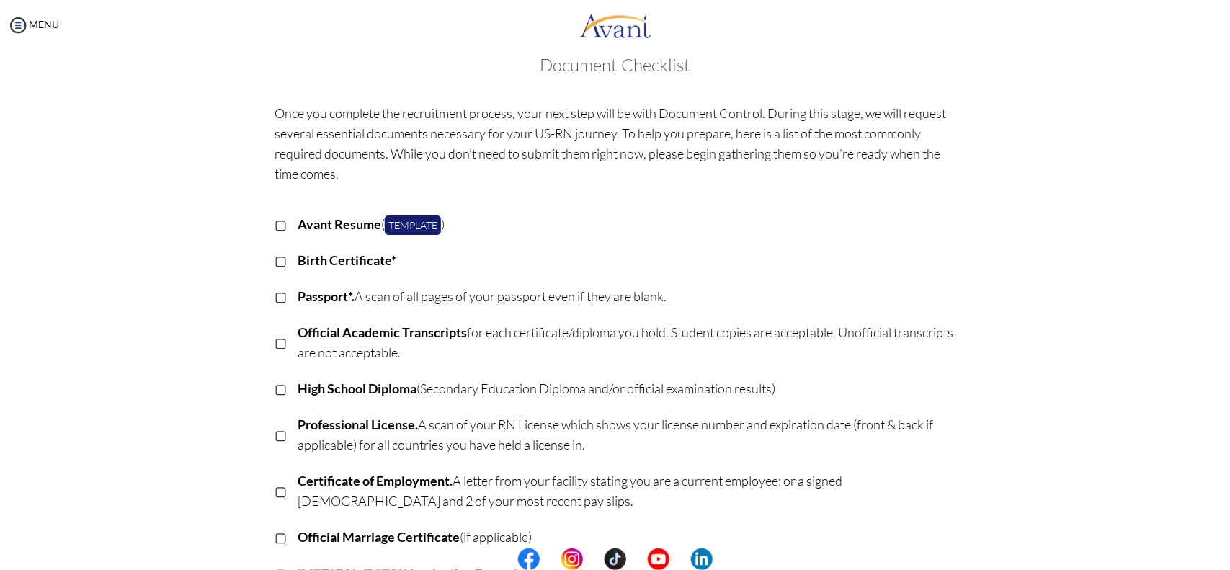
scroll to position [0, 0]
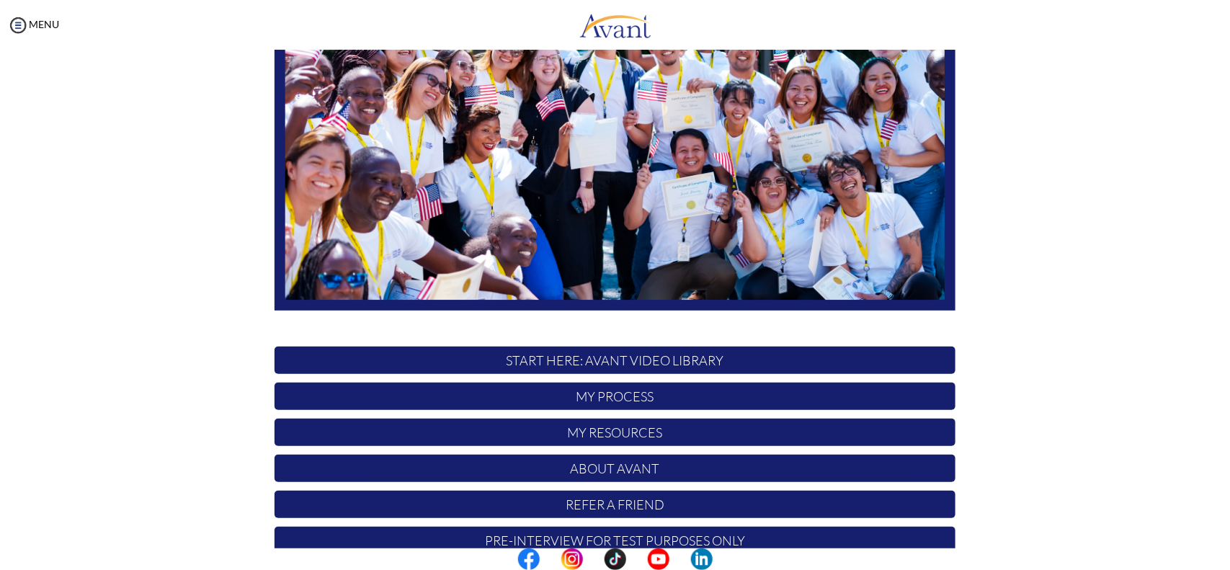
scroll to position [231, 0]
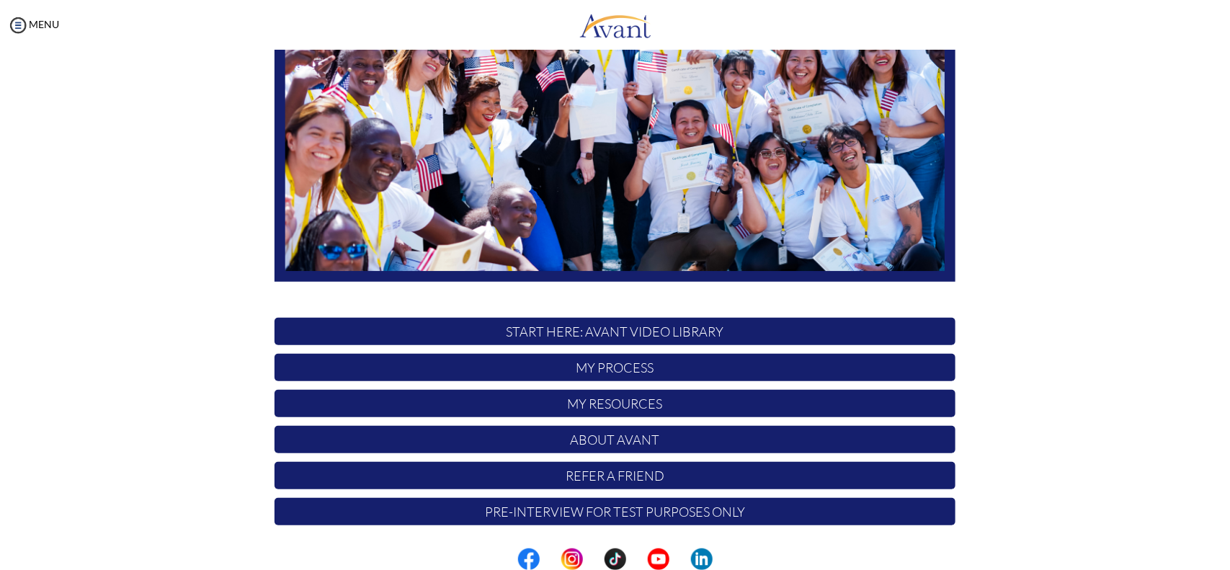
click at [561, 329] on p "START HERE: Avant Video Library" at bounding box center [615, 331] width 681 height 27
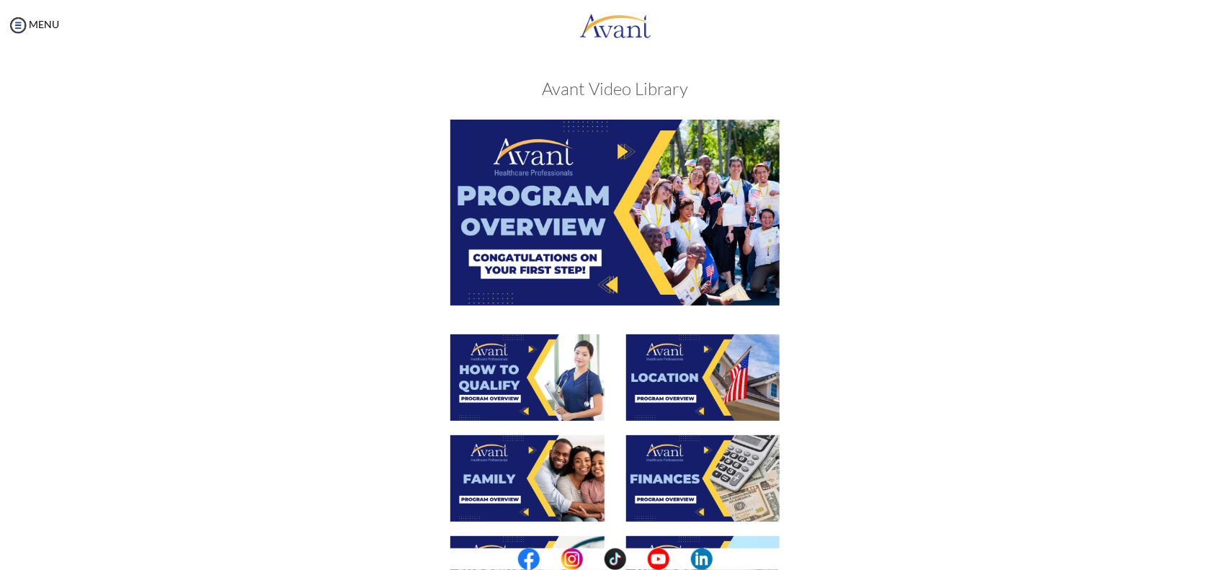
scroll to position [420, 0]
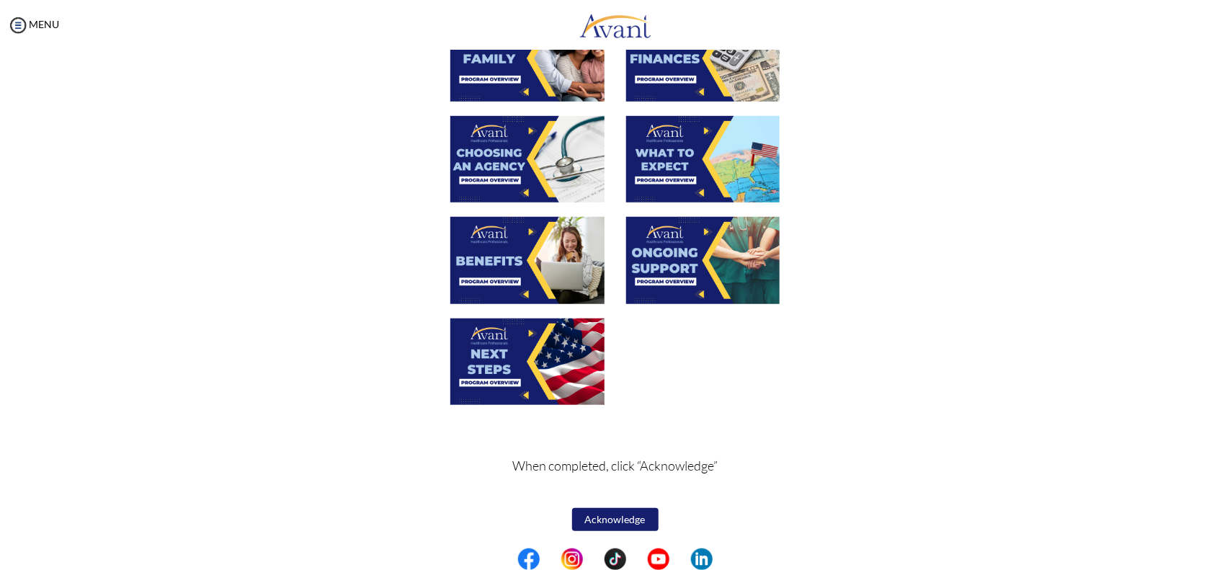
click at [597, 520] on button "Acknowledge" at bounding box center [615, 519] width 86 height 23
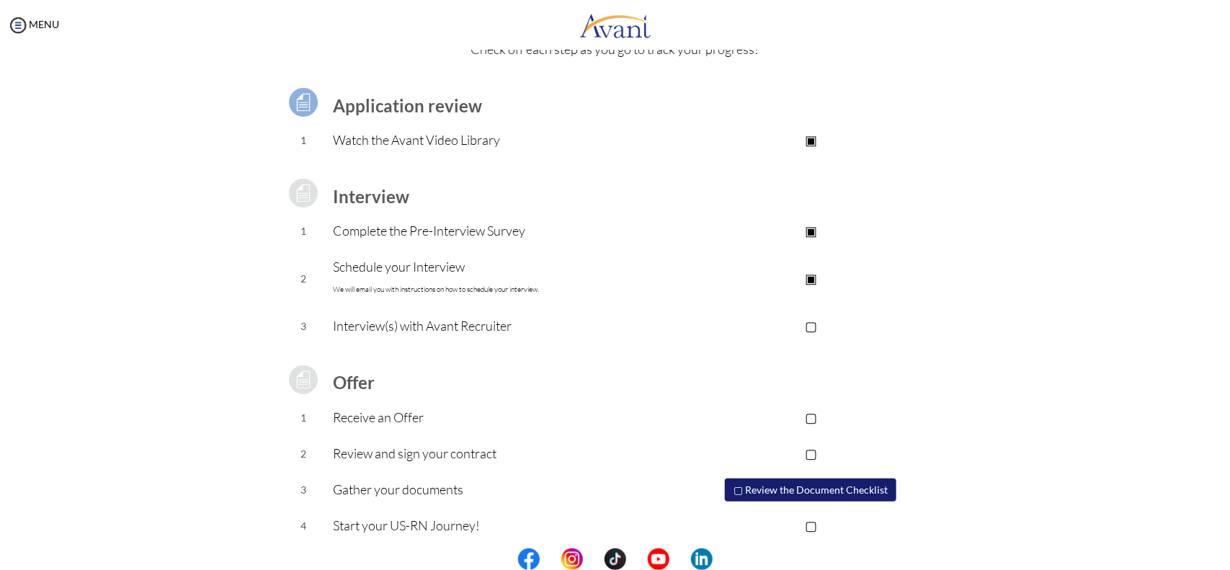
scroll to position [84, 0]
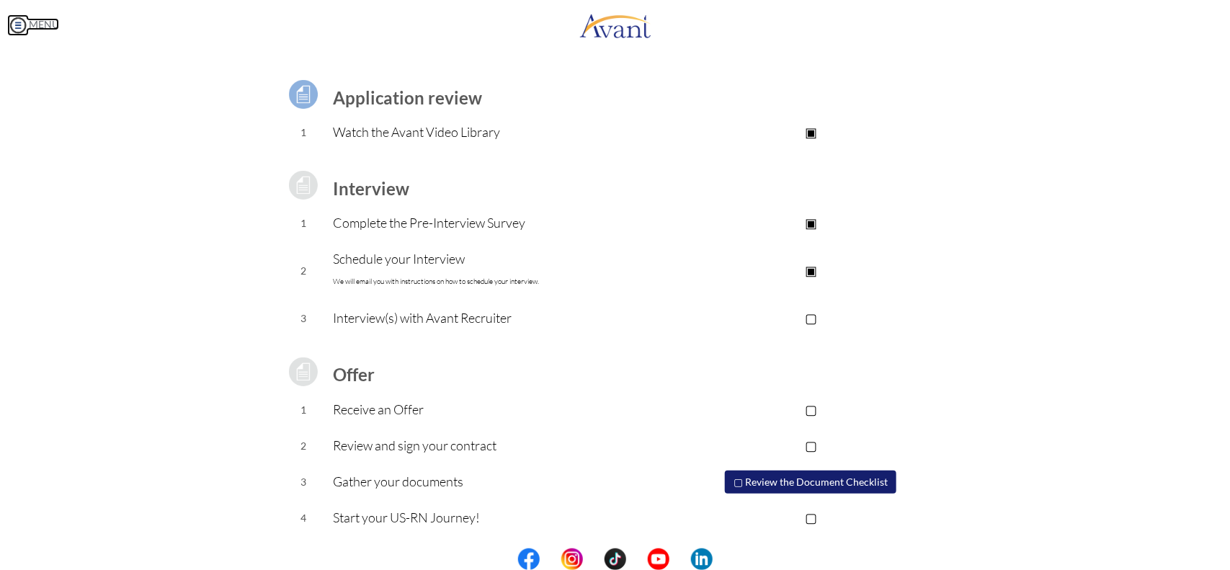
click at [19, 27] on img at bounding box center [18, 25] width 22 height 22
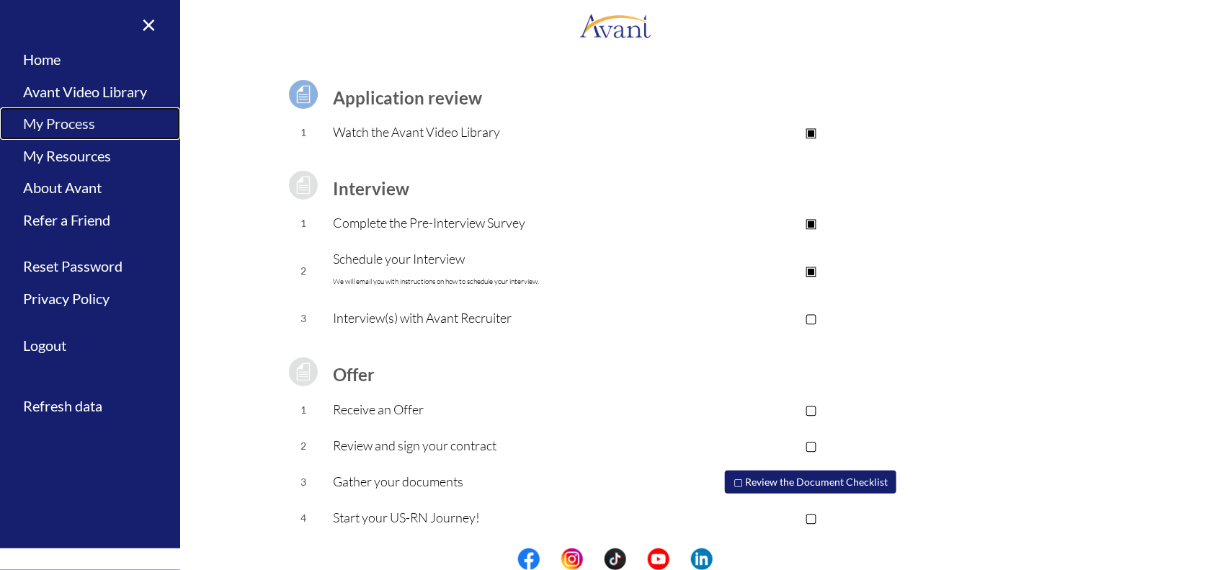
click at [37, 117] on link "My Process" at bounding box center [90, 123] width 180 height 32
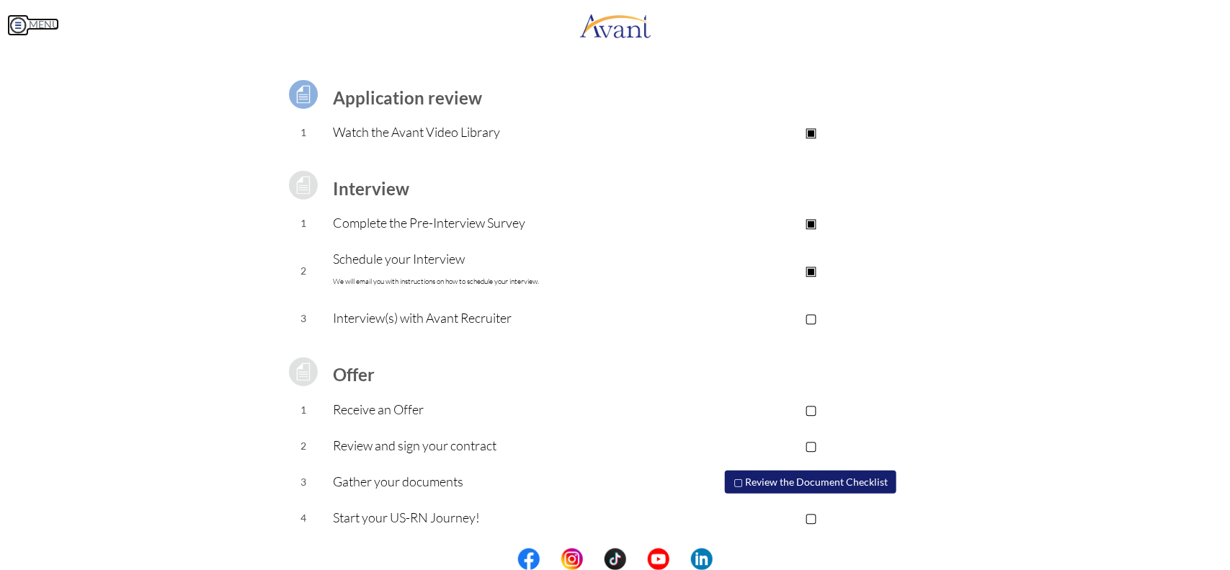
click at [18, 27] on img at bounding box center [18, 25] width 22 height 22
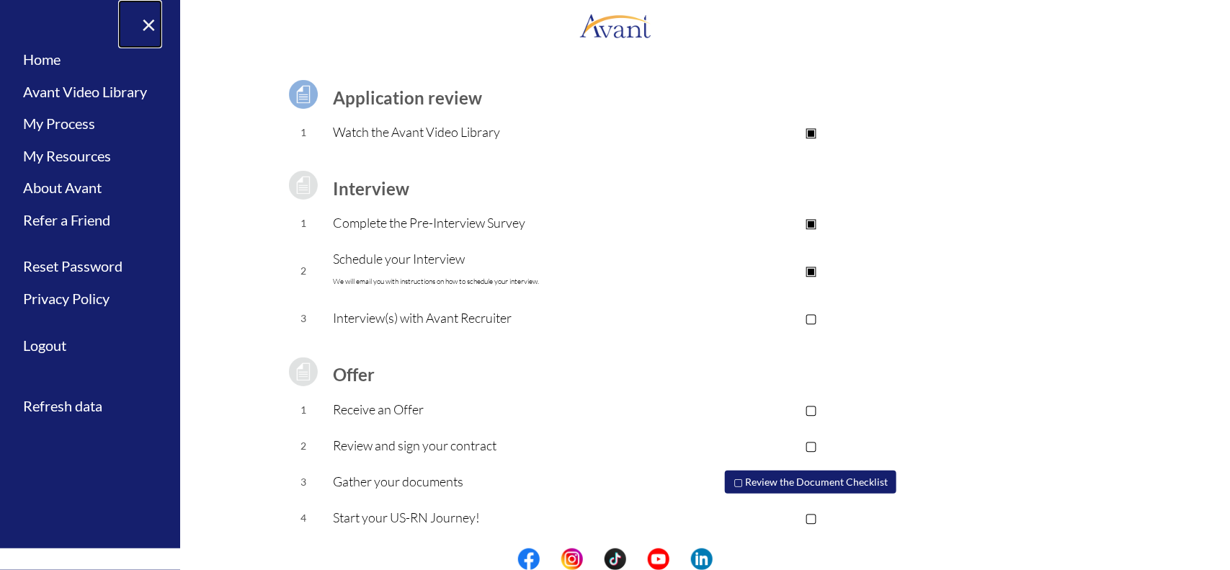
click at [156, 22] on link "×" at bounding box center [140, 24] width 44 height 48
